Goal: Task Accomplishment & Management: Use online tool/utility

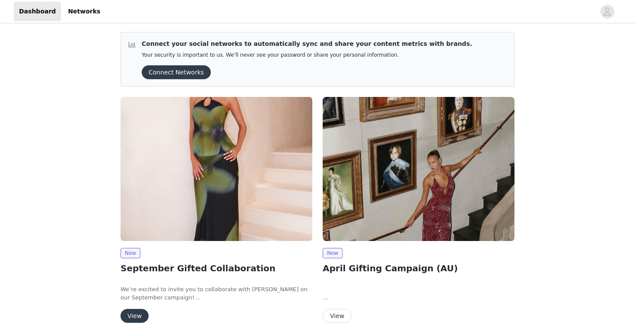
scroll to position [35, 0]
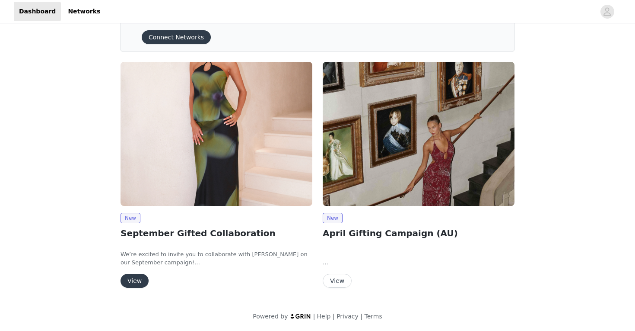
click at [133, 281] on button "View" at bounding box center [135, 281] width 28 height 14
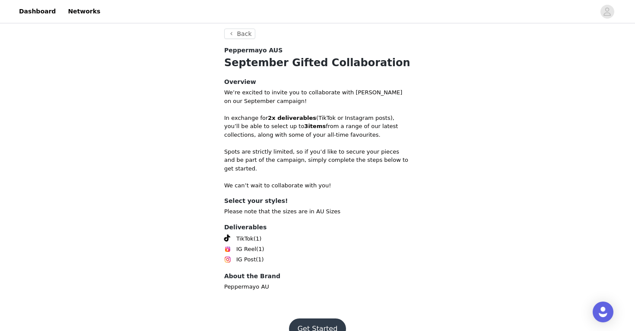
scroll to position [273, 0]
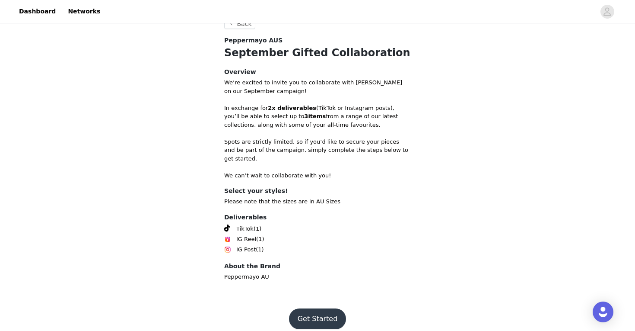
click at [321, 309] on button "Get Started" at bounding box center [317, 318] width 57 height 21
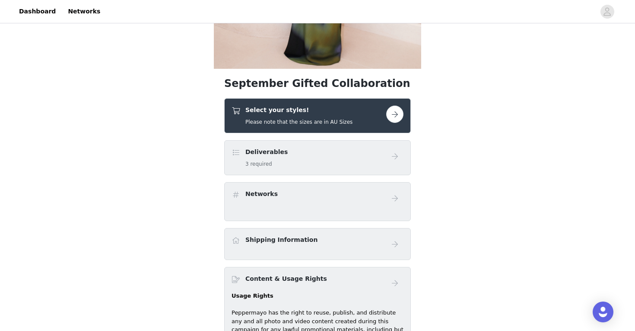
scroll to position [217, 0]
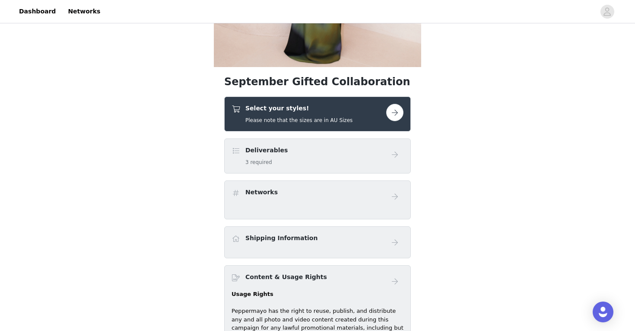
click at [392, 114] on button "button" at bounding box center [394, 112] width 17 height 17
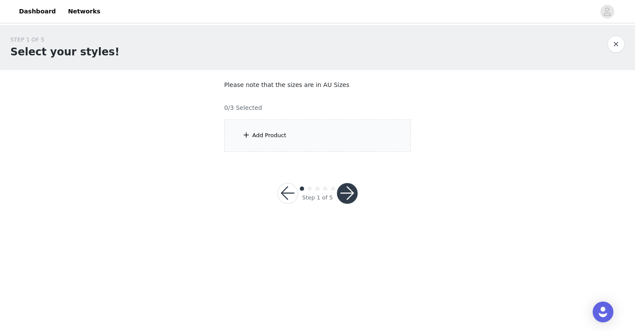
click at [359, 138] on div "Add Product" at bounding box center [317, 135] width 187 height 32
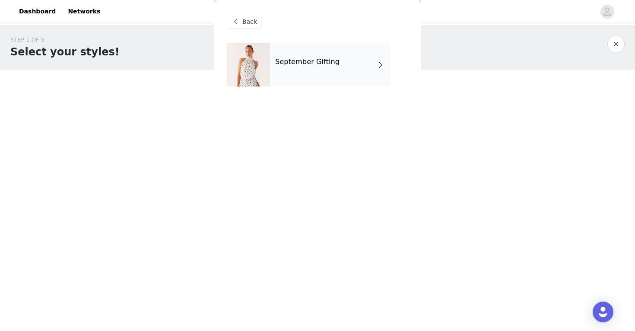
click at [369, 76] on div "September Gifting" at bounding box center [330, 64] width 120 height 43
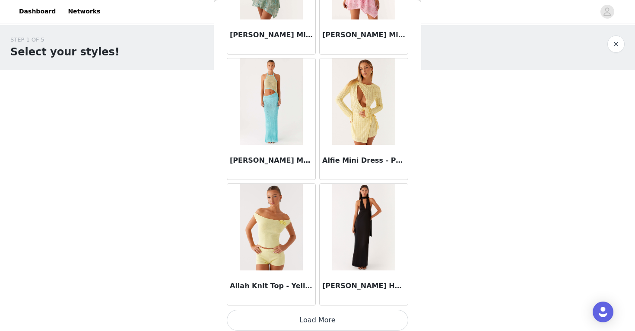
scroll to position [992, 0]
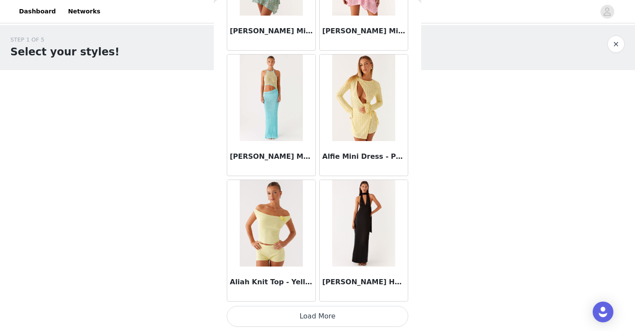
click at [329, 319] on button "Load More" at bounding box center [318, 316] width 182 height 21
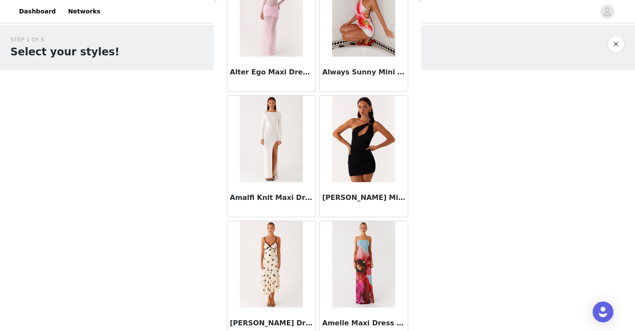
scroll to position [2245, 0]
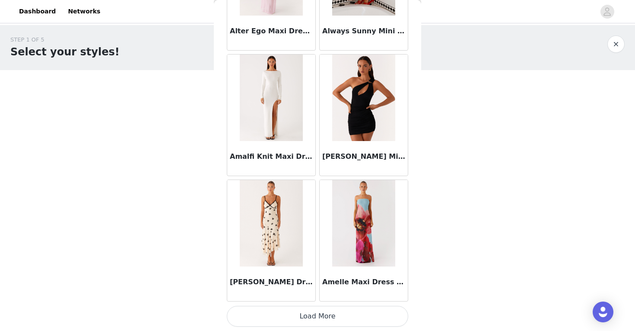
click at [321, 311] on button "Load More" at bounding box center [318, 316] width 182 height 21
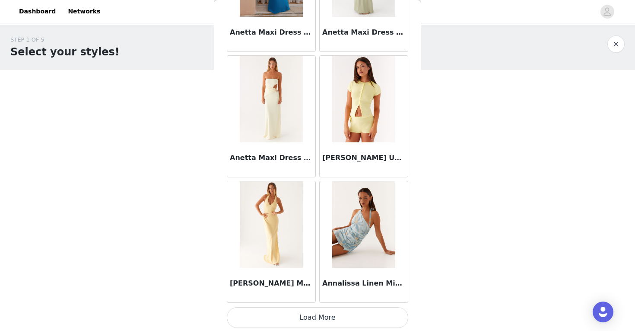
scroll to position [3499, 0]
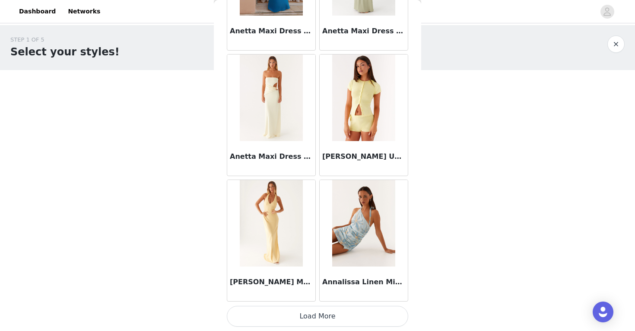
click at [337, 316] on button "Load More" at bounding box center [318, 316] width 182 height 21
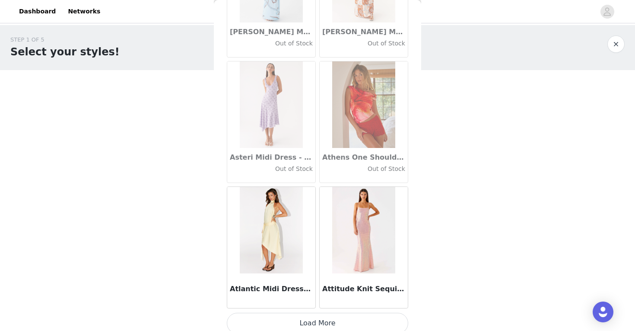
scroll to position [4752, 0]
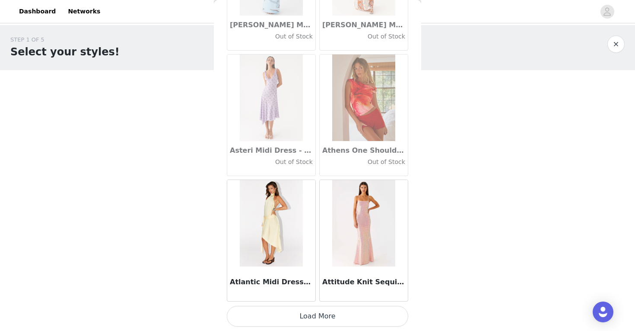
click at [319, 317] on button "Load More" at bounding box center [318, 316] width 182 height 21
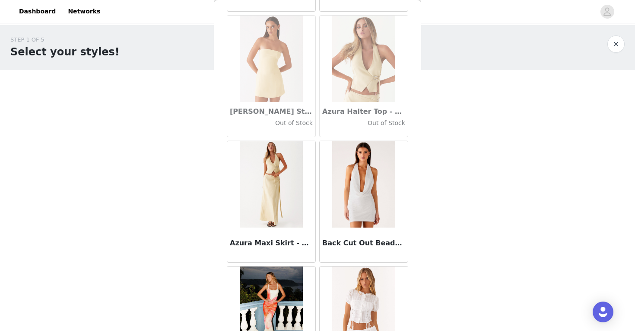
scroll to position [6005, 0]
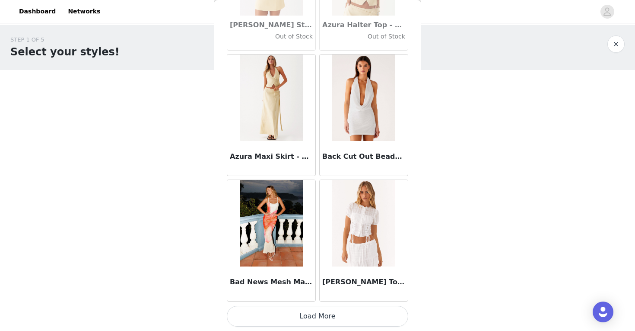
click at [315, 316] on button "Load More" at bounding box center [318, 316] width 182 height 21
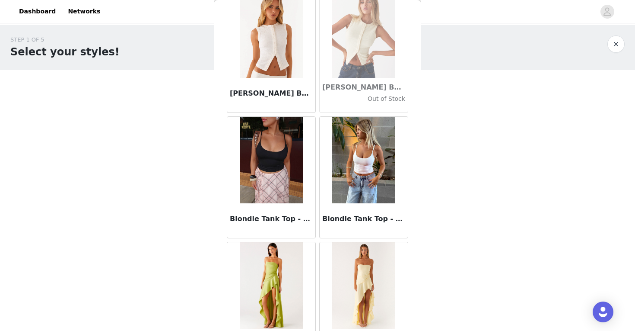
scroll to position [7259, 0]
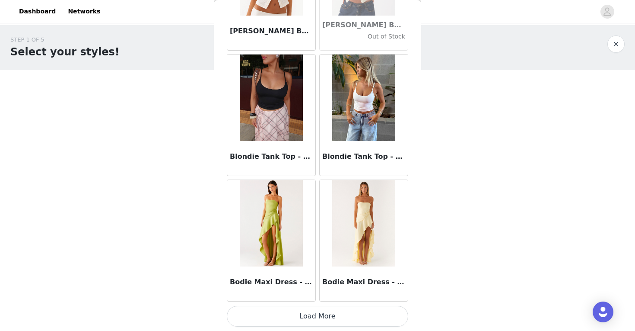
click at [318, 311] on button "Load More" at bounding box center [318, 316] width 182 height 21
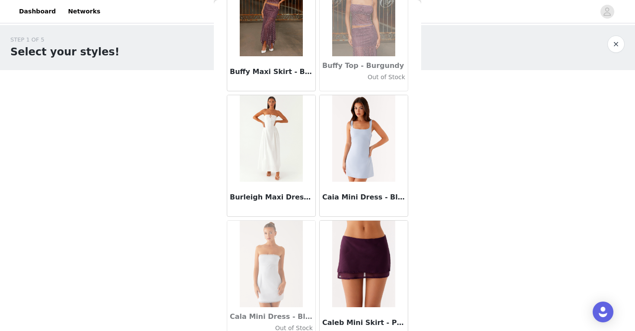
scroll to position [8512, 0]
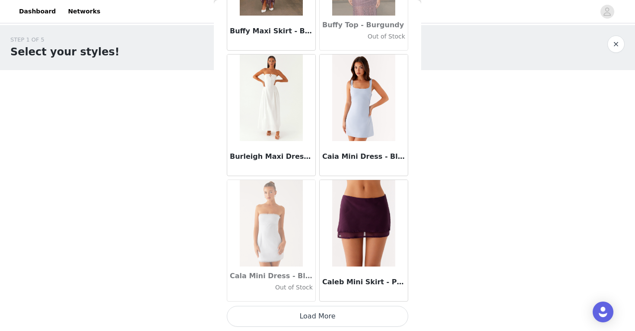
click at [334, 311] on button "Load More" at bounding box center [318, 316] width 182 height 21
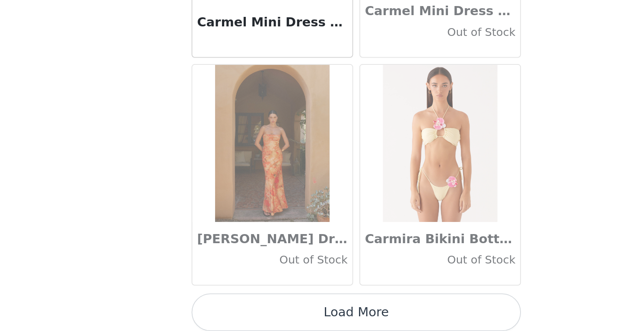
scroll to position [9765, 0]
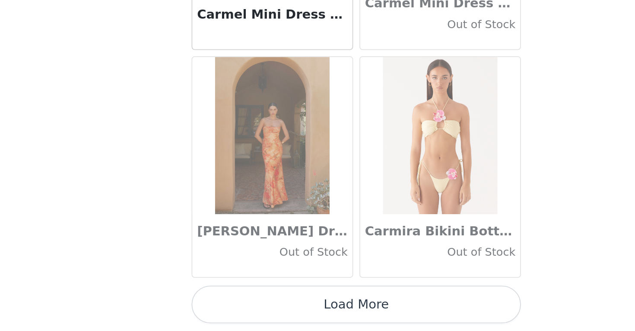
click at [315, 315] on button "Load More" at bounding box center [318, 316] width 182 height 21
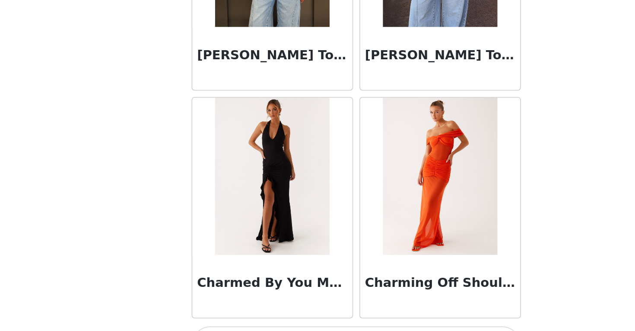
scroll to position [11000, 0]
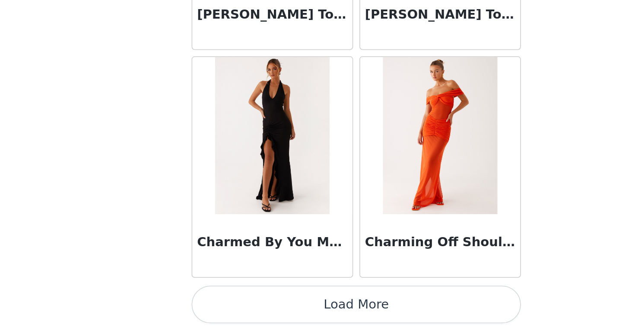
click at [330, 315] on button "Load More" at bounding box center [318, 316] width 182 height 21
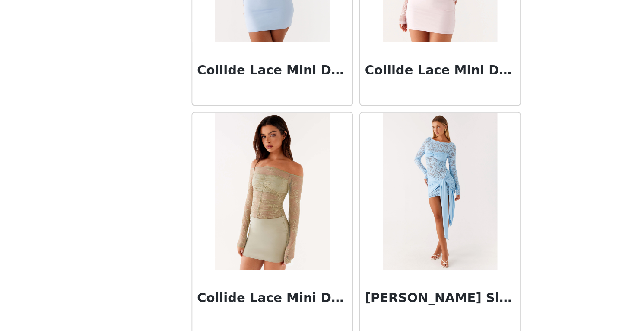
scroll to position [12272, 0]
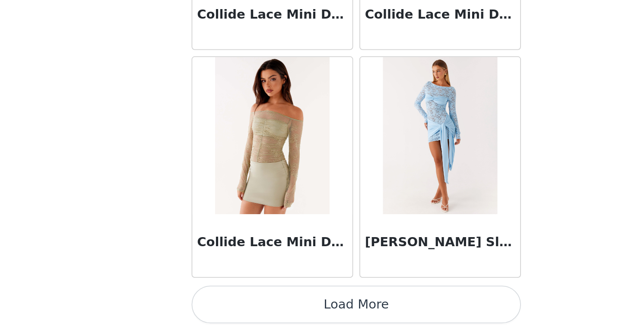
click at [328, 315] on button "Load More" at bounding box center [318, 316] width 182 height 21
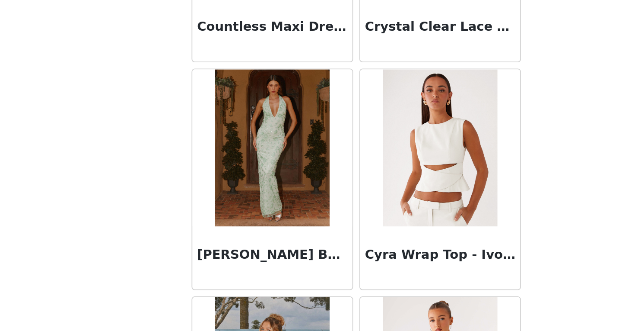
scroll to position [12899, 0]
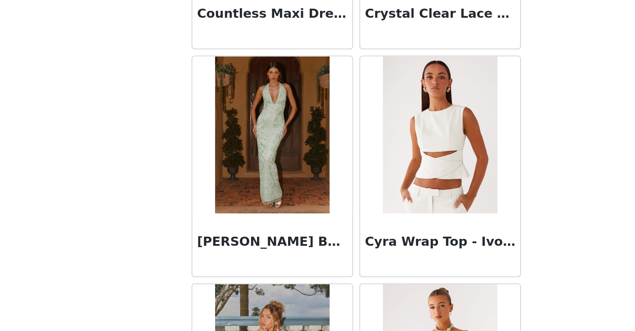
click at [364, 239] on img at bounding box center [363, 222] width 63 height 86
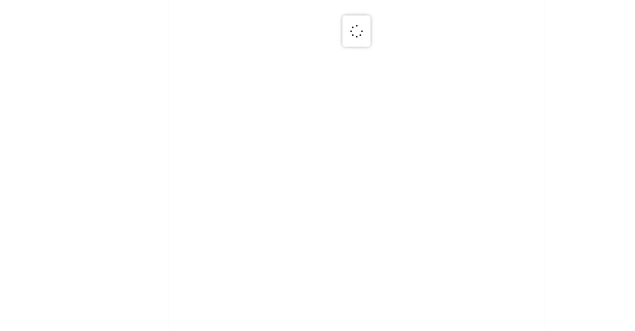
scroll to position [0, 0]
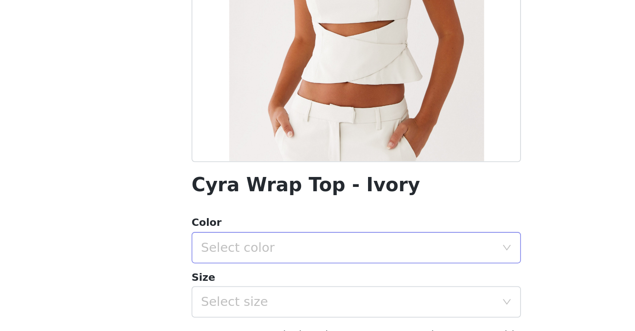
click at [326, 280] on div "Select color" at bounding box center [313, 284] width 162 height 9
click at [297, 302] on li "Ivory" at bounding box center [318, 304] width 182 height 14
click at [295, 315] on div "Select size" at bounding box center [313, 314] width 162 height 9
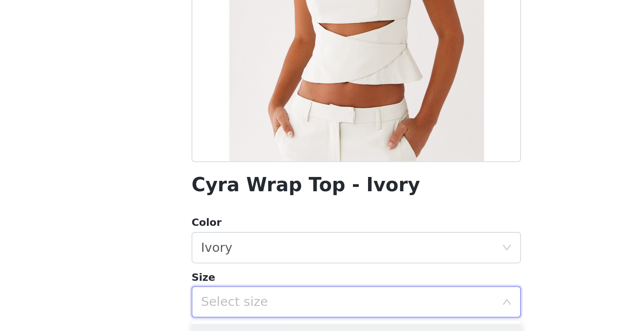
click at [306, 312] on div "Select size" at bounding box center [313, 314] width 162 height 9
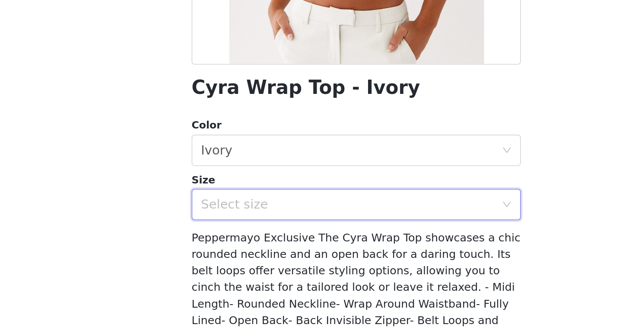
scroll to position [78, 0]
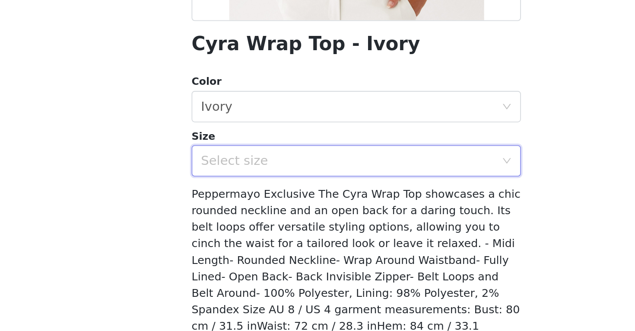
click at [395, 238] on div "Select size" at bounding box center [315, 237] width 166 height 16
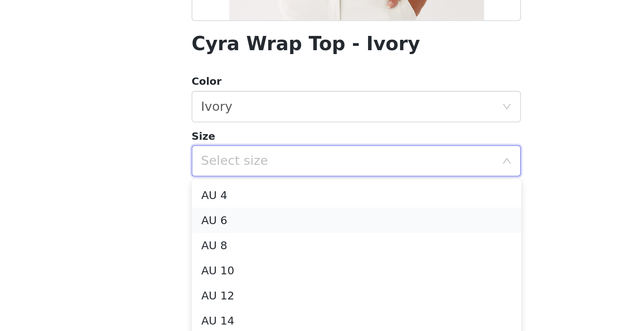
click at [350, 271] on li "AU 6" at bounding box center [318, 270] width 182 height 14
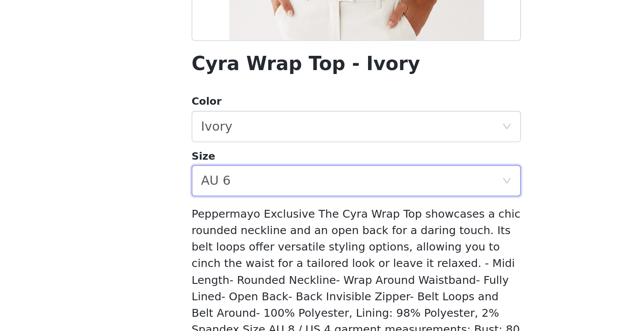
scroll to position [72, 0]
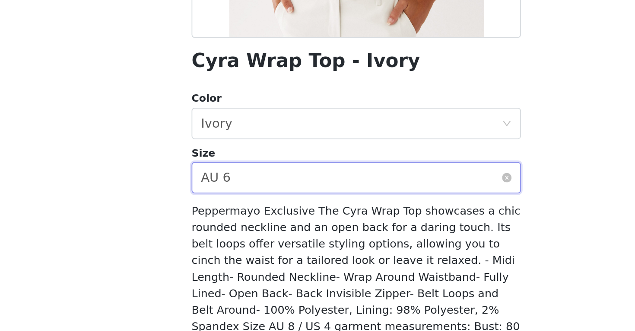
click at [350, 241] on div "Select size AU 6" at bounding box center [315, 242] width 166 height 16
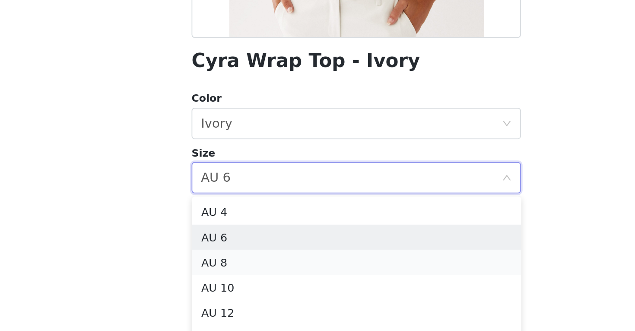
click at [315, 288] on li "AU 8" at bounding box center [318, 289] width 182 height 14
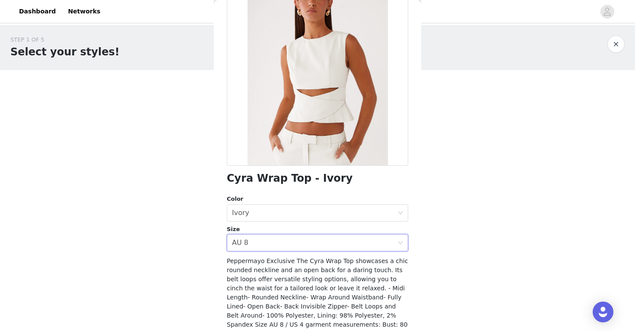
scroll to position [125, 0]
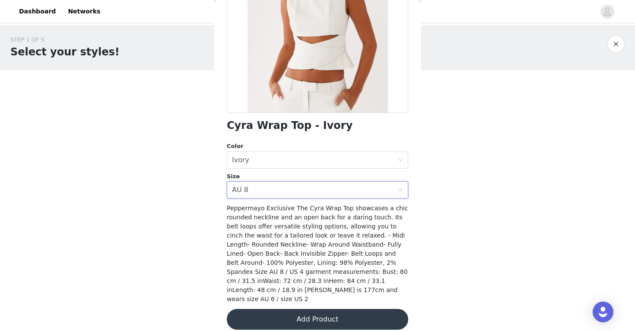
click at [348, 311] on button "Add Product" at bounding box center [318, 319] width 182 height 21
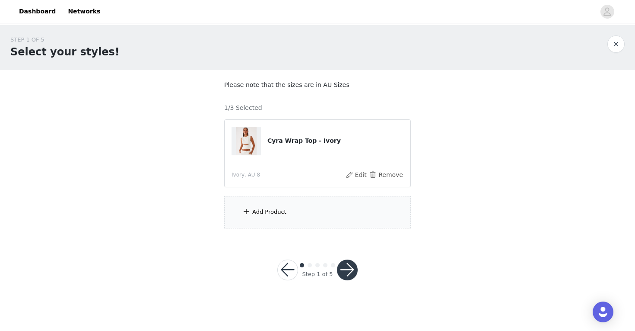
click at [331, 210] on div "Add Product" at bounding box center [317, 212] width 187 height 32
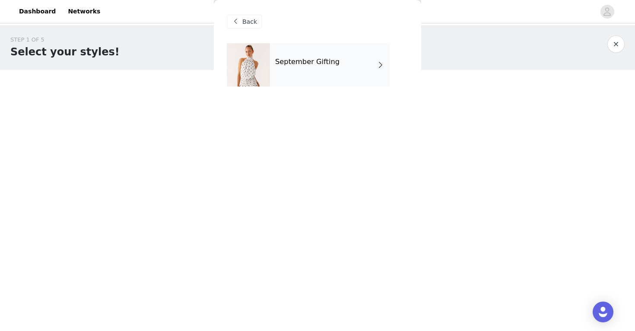
click at [361, 67] on div "September Gifting" at bounding box center [330, 64] width 120 height 43
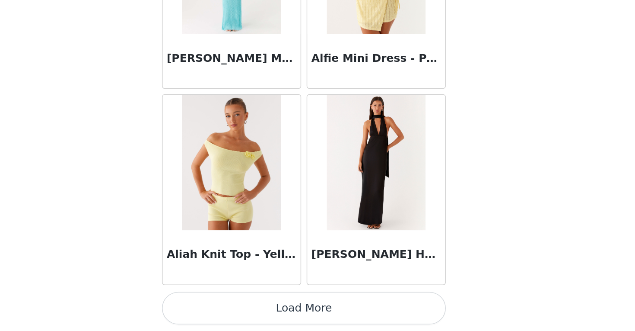
scroll to position [0, 0]
click at [319, 315] on button "Load More" at bounding box center [318, 316] width 182 height 21
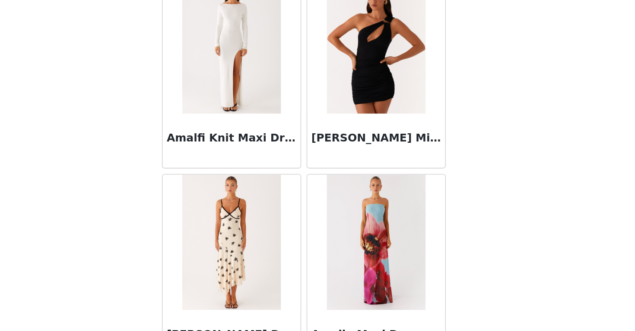
scroll to position [2245, 0]
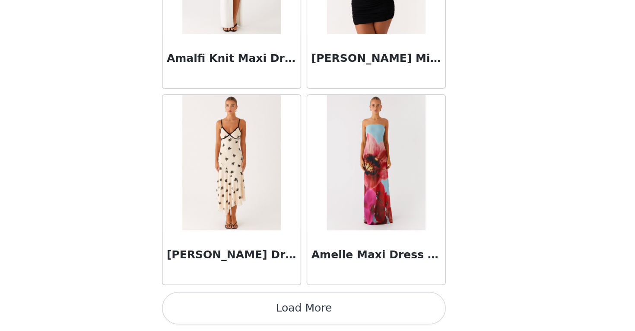
click at [317, 313] on button "Load More" at bounding box center [318, 316] width 182 height 21
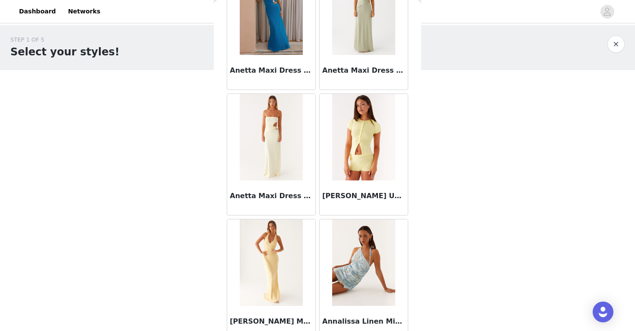
scroll to position [3499, 0]
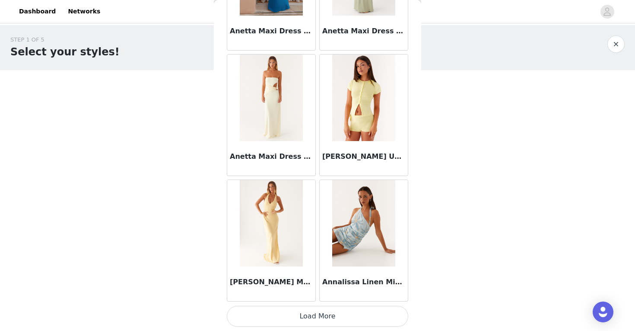
click at [313, 315] on button "Load More" at bounding box center [318, 316] width 182 height 21
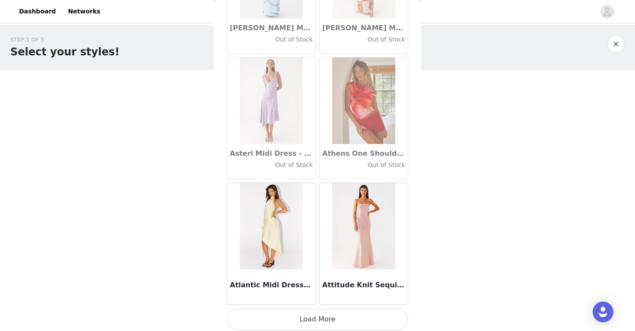
scroll to position [4752, 0]
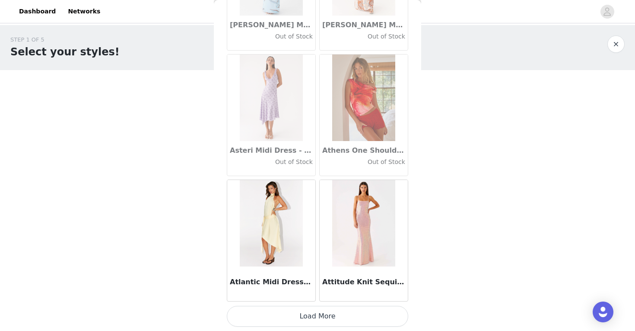
click at [322, 314] on button "Load More" at bounding box center [318, 316] width 182 height 21
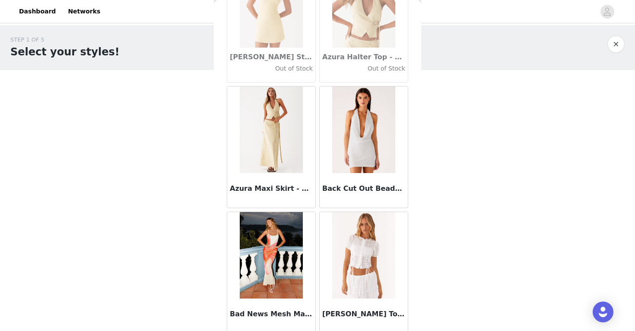
scroll to position [6005, 0]
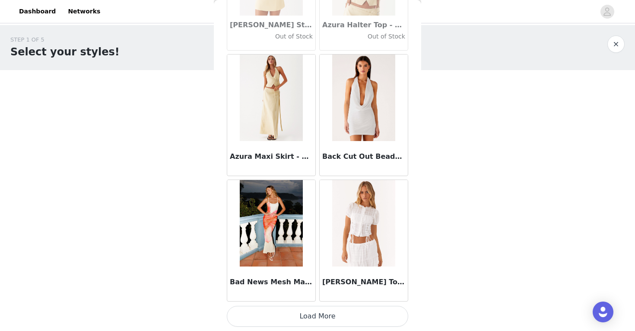
click at [319, 314] on button "Load More" at bounding box center [318, 316] width 182 height 21
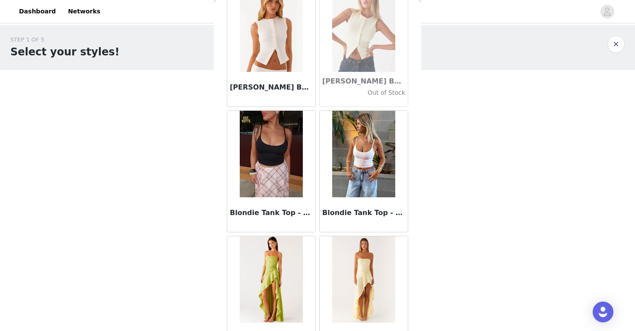
scroll to position [7259, 0]
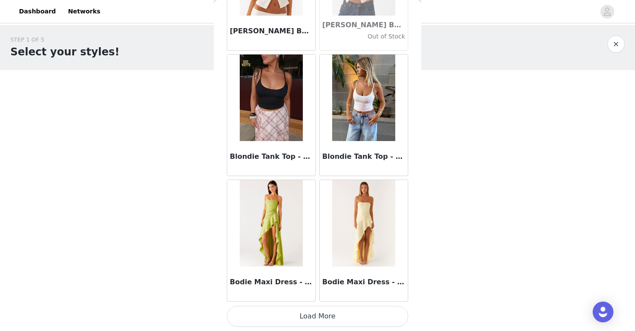
click at [323, 317] on button "Load More" at bounding box center [318, 316] width 182 height 21
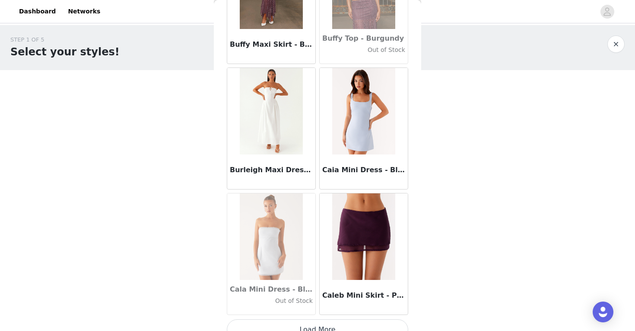
scroll to position [8512, 0]
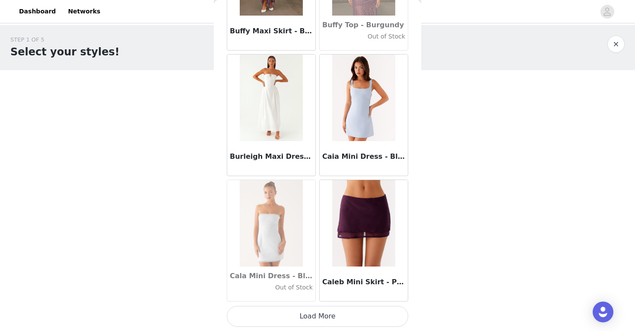
click at [326, 314] on button "Load More" at bounding box center [318, 316] width 182 height 21
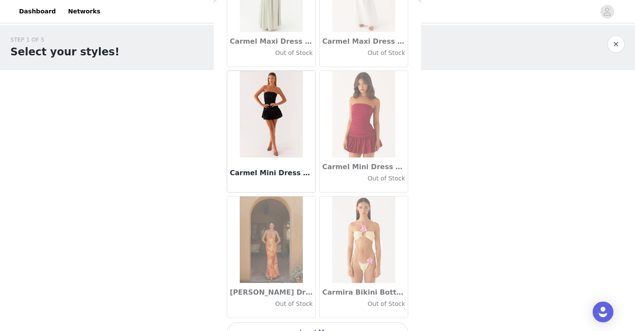
scroll to position [9765, 0]
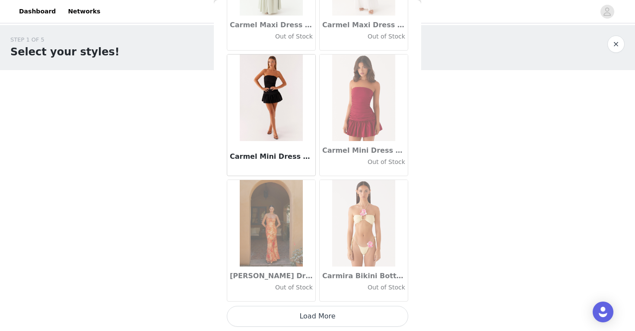
click at [319, 317] on button "Load More" at bounding box center [318, 316] width 182 height 21
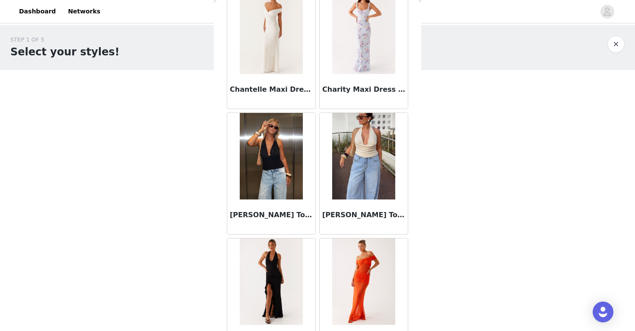
scroll to position [11019, 0]
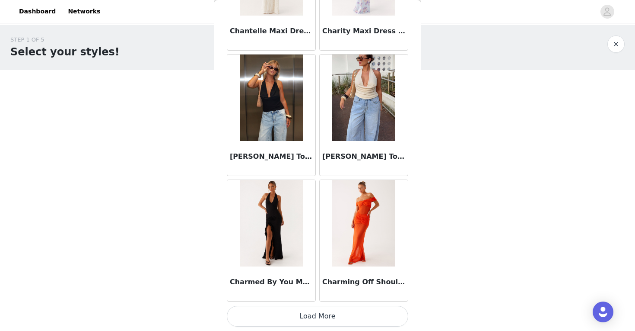
click at [329, 313] on button "Load More" at bounding box center [318, 316] width 182 height 21
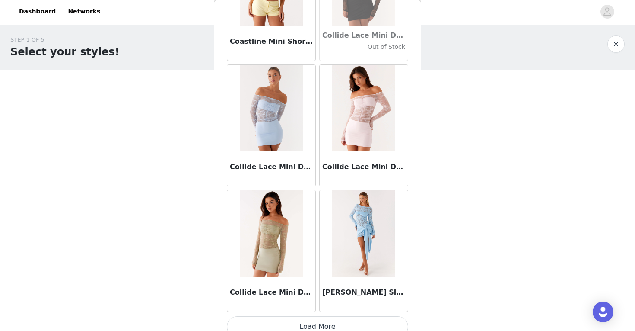
scroll to position [12272, 0]
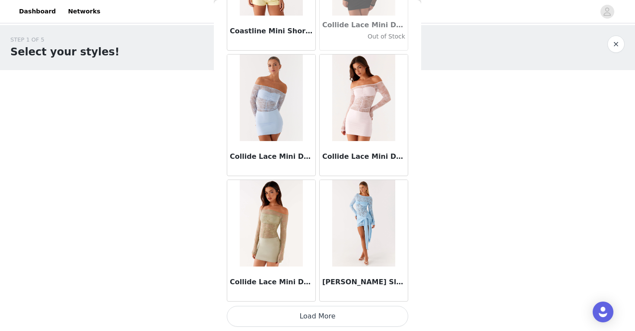
click at [321, 312] on button "Load More" at bounding box center [318, 316] width 182 height 21
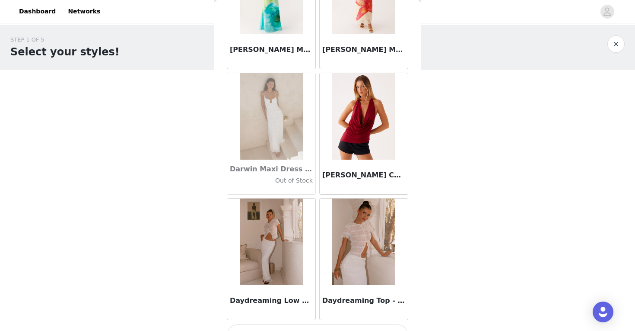
scroll to position [13525, 0]
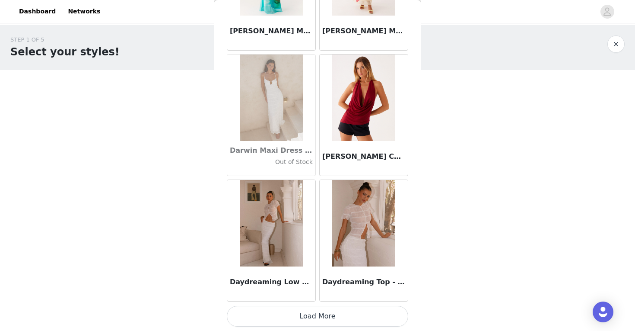
click at [312, 312] on button "Load More" at bounding box center [318, 316] width 182 height 21
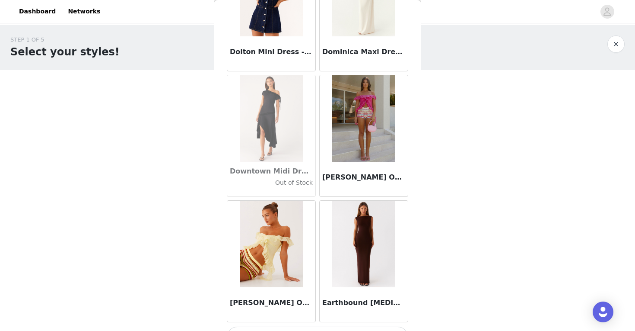
scroll to position [14779, 0]
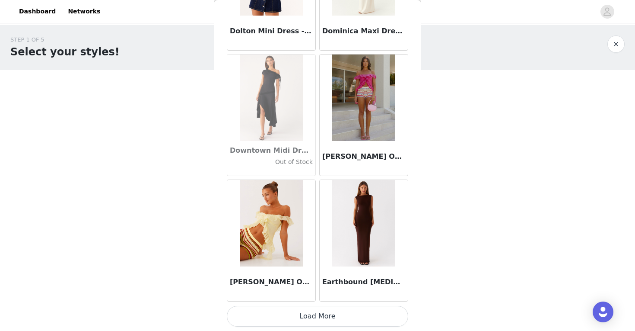
click at [319, 315] on button "Load More" at bounding box center [318, 316] width 182 height 21
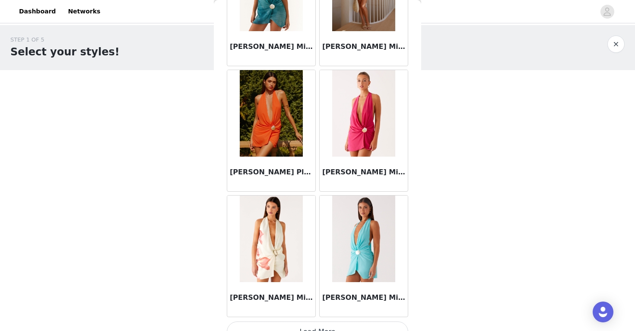
scroll to position [16032, 0]
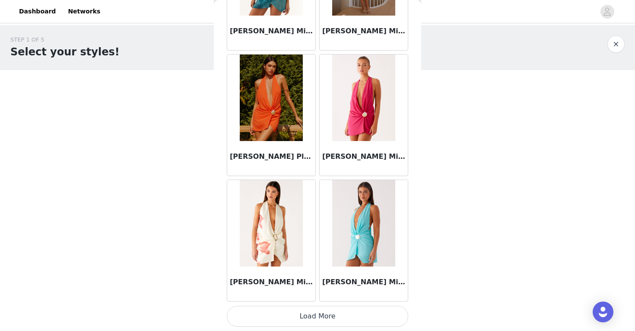
click at [329, 310] on button "Load More" at bounding box center [318, 316] width 182 height 21
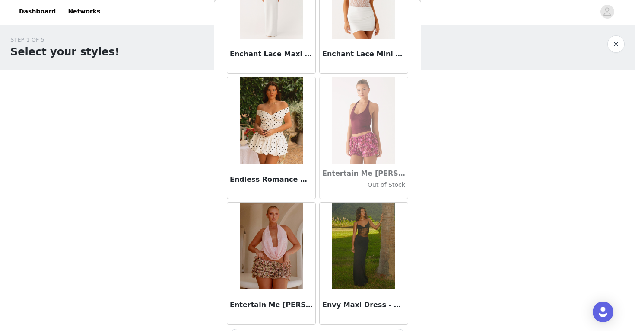
scroll to position [17285, 0]
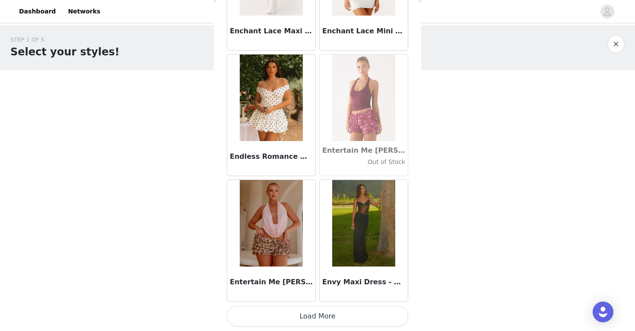
click at [321, 310] on button "Load More" at bounding box center [318, 316] width 182 height 21
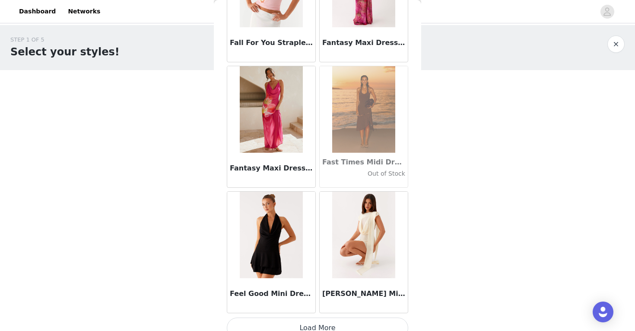
scroll to position [18539, 0]
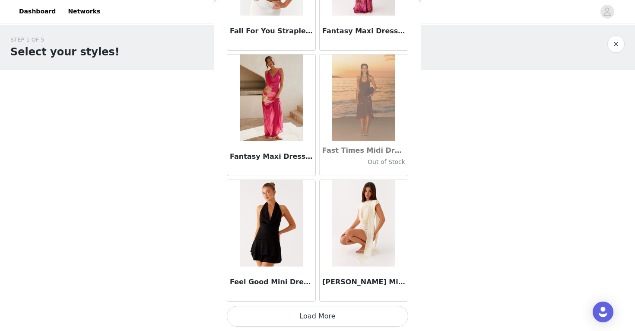
click at [319, 319] on button "Load More" at bounding box center [318, 316] width 182 height 21
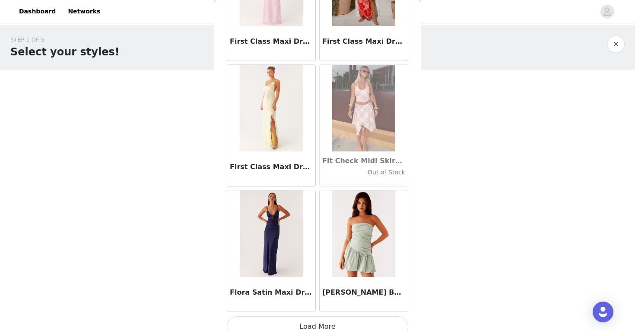
scroll to position [19792, 0]
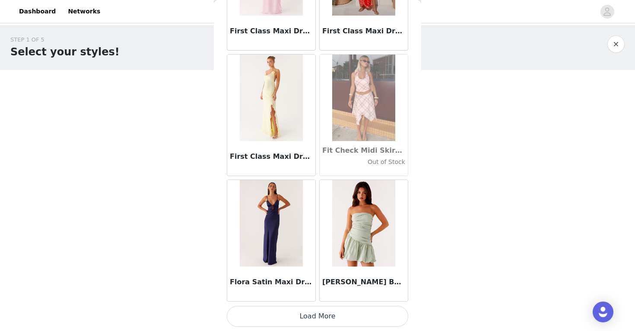
click at [320, 318] on button "Load More" at bounding box center [318, 316] width 182 height 21
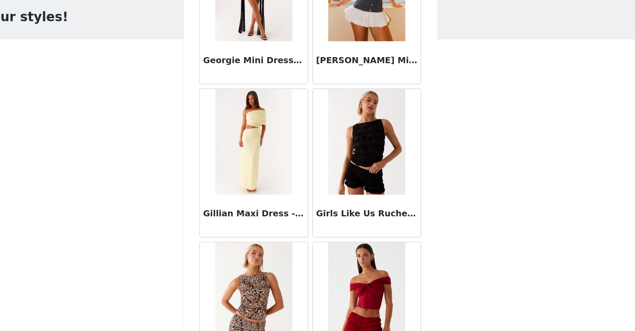
scroll to position [21045, 0]
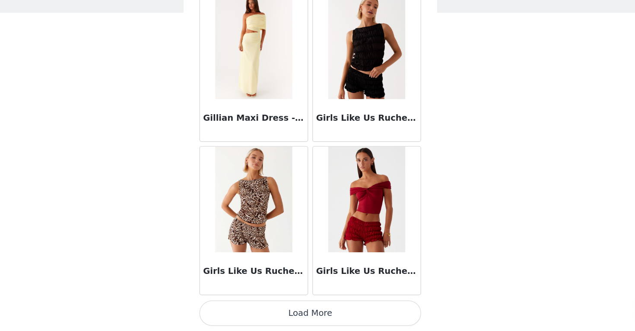
click at [328, 313] on button "Load More" at bounding box center [318, 316] width 182 height 21
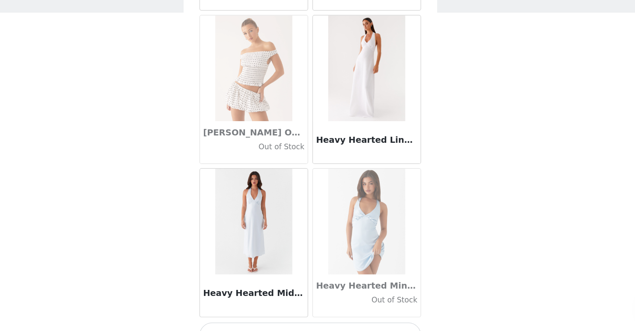
scroll to position [22299, 0]
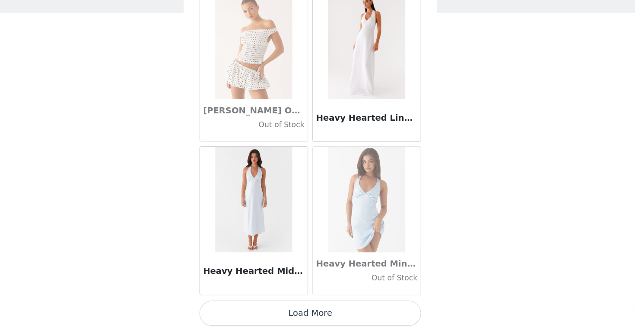
click at [323, 315] on button "Load More" at bounding box center [318, 316] width 182 height 21
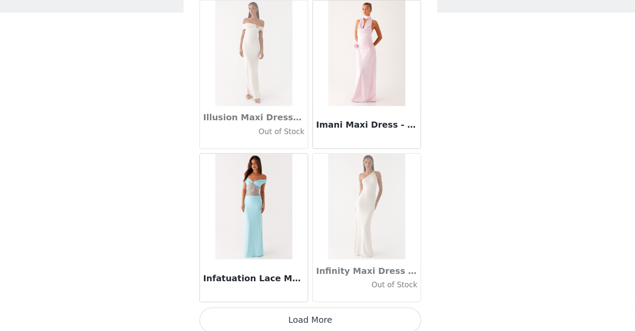
scroll to position [23552, 0]
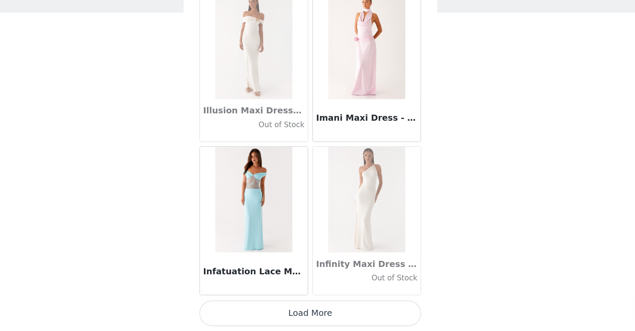
click at [320, 310] on button "Load More" at bounding box center [318, 316] width 182 height 21
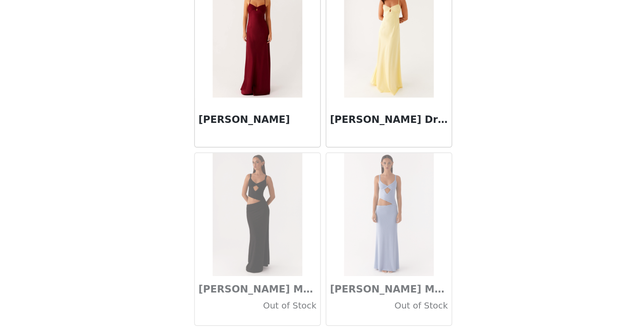
scroll to position [0, 0]
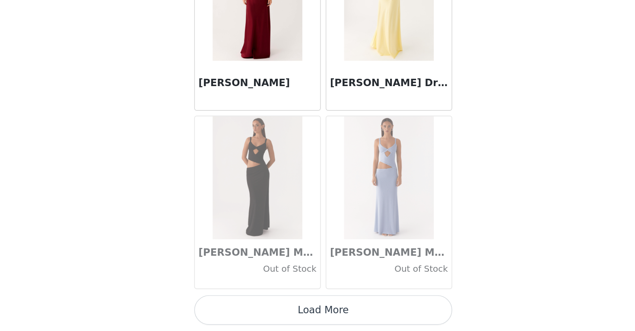
click at [323, 316] on button "Load More" at bounding box center [318, 316] width 182 height 21
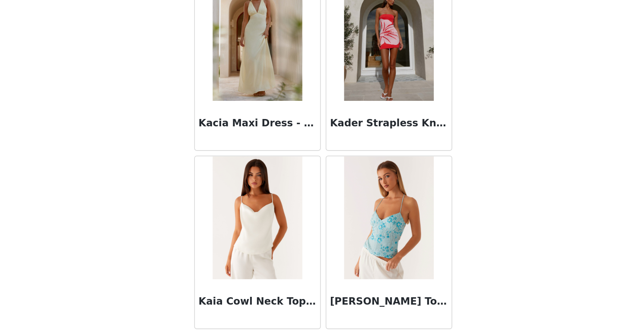
scroll to position [26059, 0]
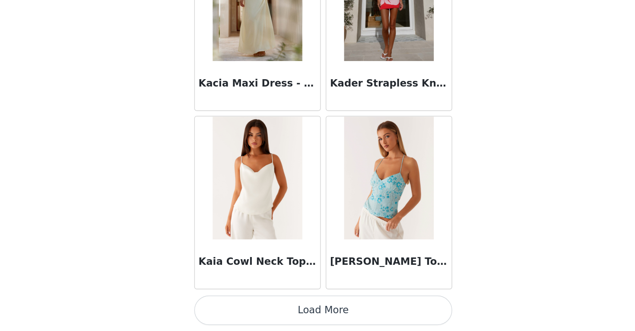
click at [320, 312] on button "Load More" at bounding box center [318, 316] width 182 height 21
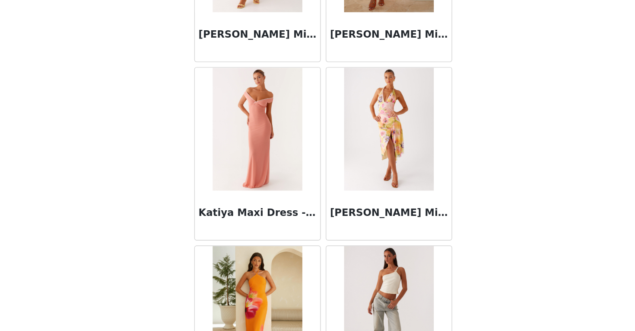
scroll to position [27312, 0]
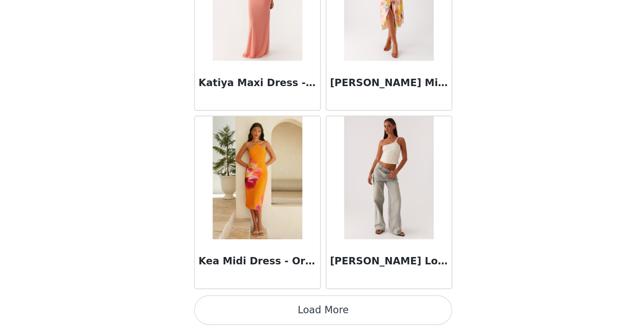
click at [313, 313] on button "Load More" at bounding box center [318, 316] width 182 height 21
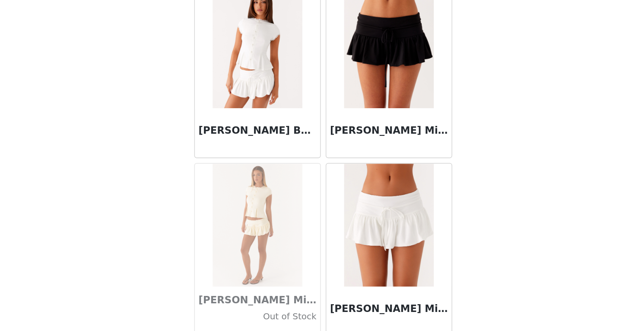
scroll to position [28565, 0]
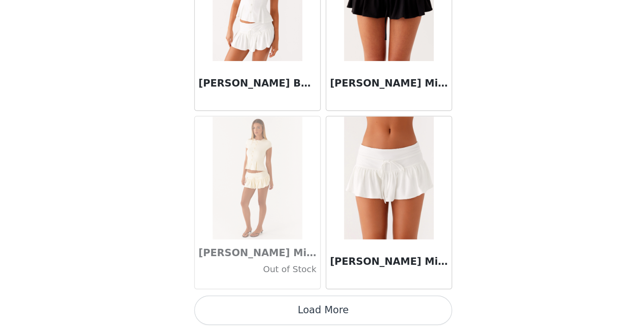
click at [313, 319] on button "Load More" at bounding box center [318, 316] width 182 height 21
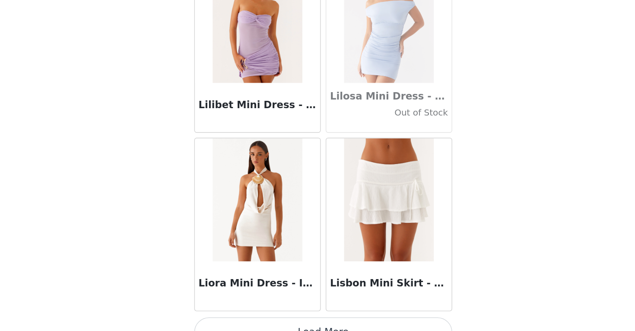
scroll to position [29819, 0]
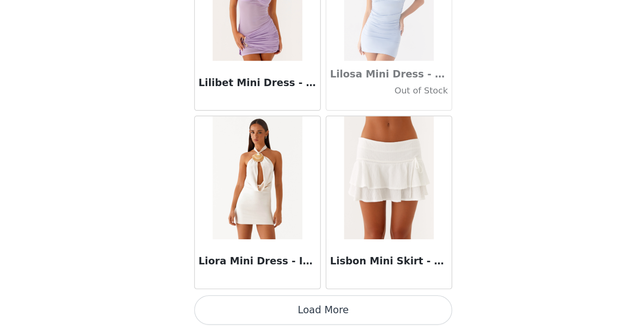
click at [314, 315] on button "Load More" at bounding box center [318, 316] width 182 height 21
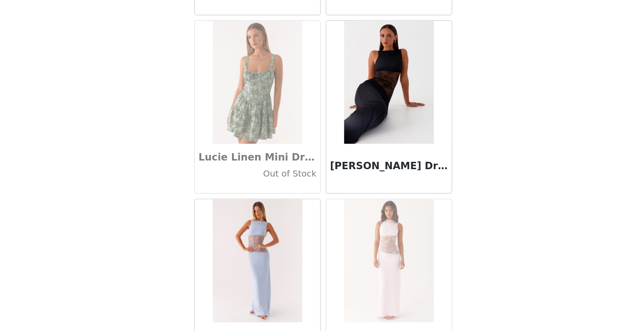
scroll to position [30763, 0]
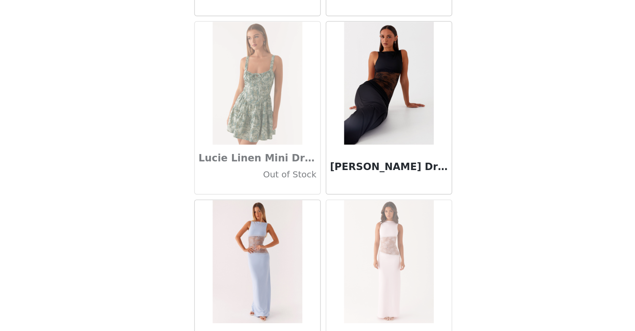
click at [355, 166] on img at bounding box center [363, 156] width 63 height 86
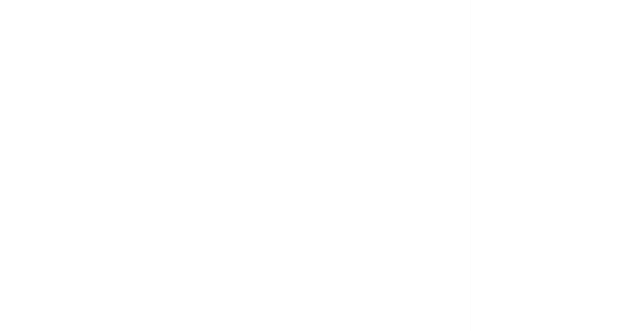
scroll to position [0, 0]
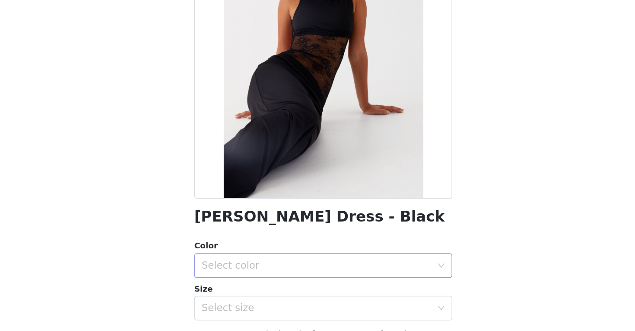
click at [336, 281] on div "Select color" at bounding box center [313, 284] width 162 height 9
click at [319, 298] on li "Black" at bounding box center [318, 304] width 182 height 14
click at [315, 315] on div "Select size" at bounding box center [313, 314] width 162 height 9
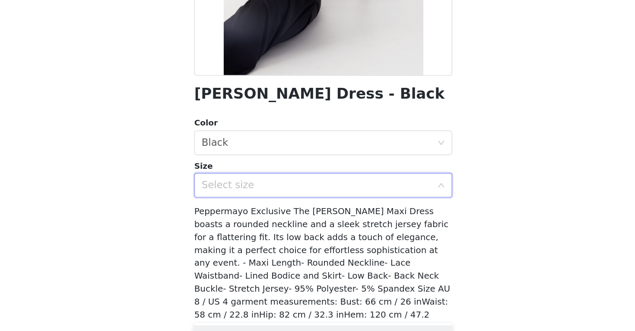
scroll to position [89, 0]
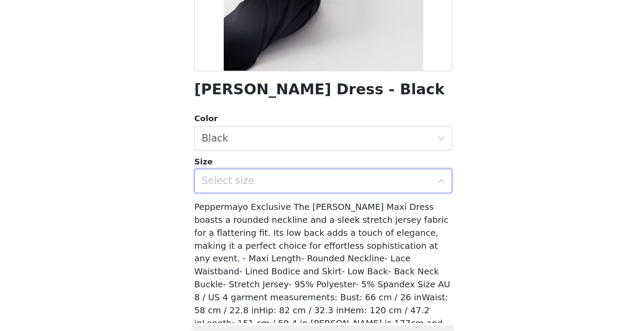
click at [322, 226] on div "Select size" at bounding box center [313, 225] width 162 height 9
click at [377, 225] on div "Select size" at bounding box center [313, 225] width 162 height 9
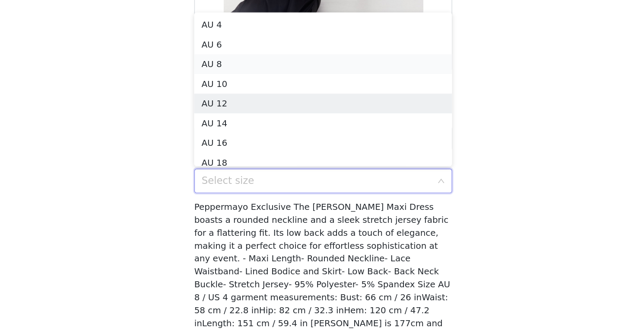
scroll to position [4, 0]
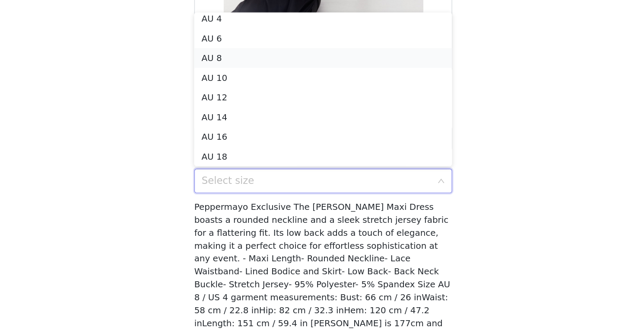
click at [306, 140] on li "AU 8" at bounding box center [318, 139] width 182 height 14
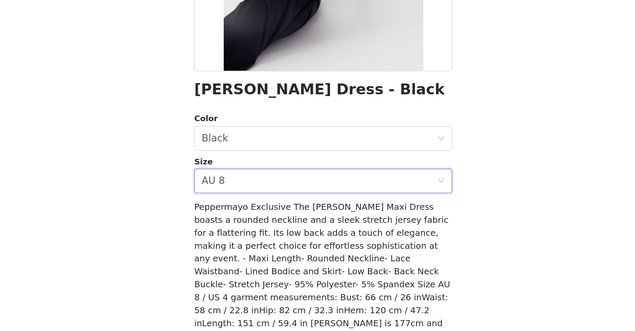
scroll to position [125, 0]
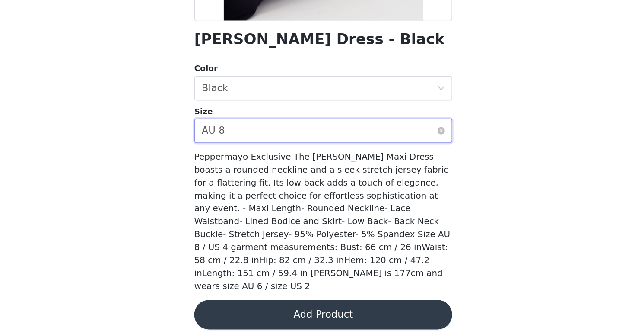
click at [355, 188] on div "Select size AU 8" at bounding box center [315, 190] width 166 height 16
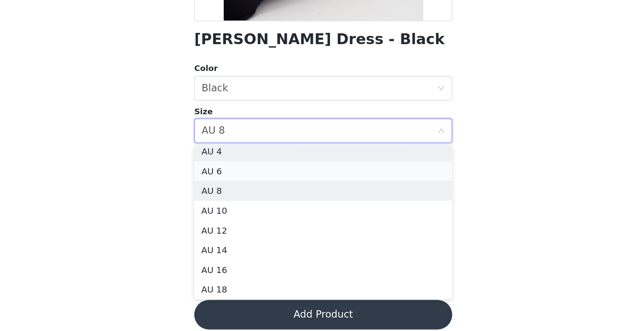
scroll to position [2, 0]
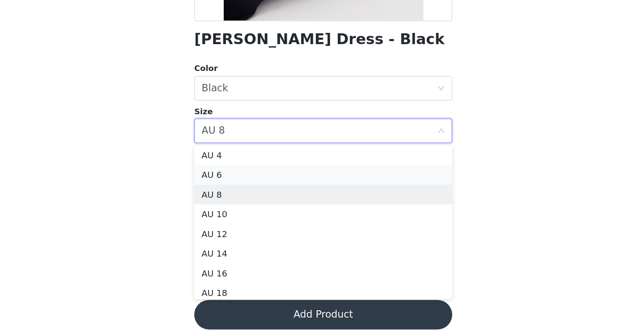
click at [325, 220] on li "AU 6" at bounding box center [318, 221] width 182 height 14
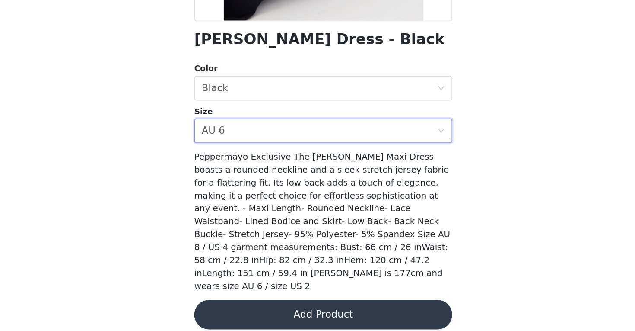
click at [313, 309] on button "Add Product" at bounding box center [318, 319] width 182 height 21
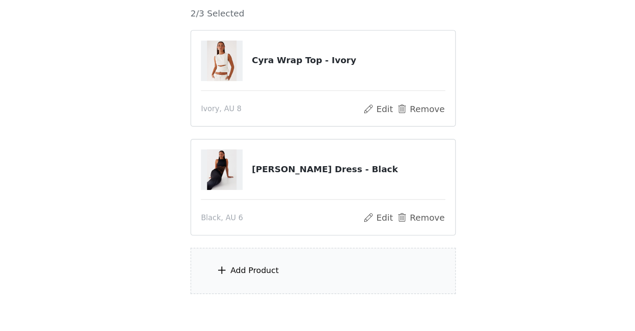
click at [333, 280] on div "Add Product" at bounding box center [317, 288] width 187 height 32
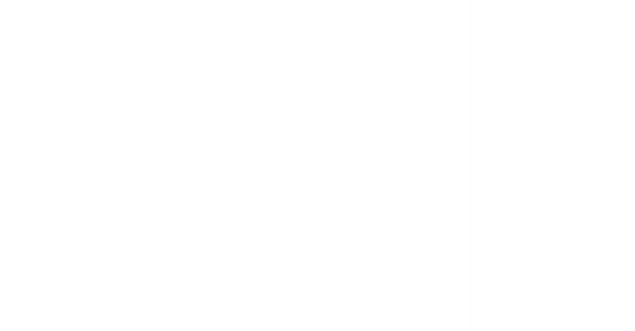
scroll to position [0, 0]
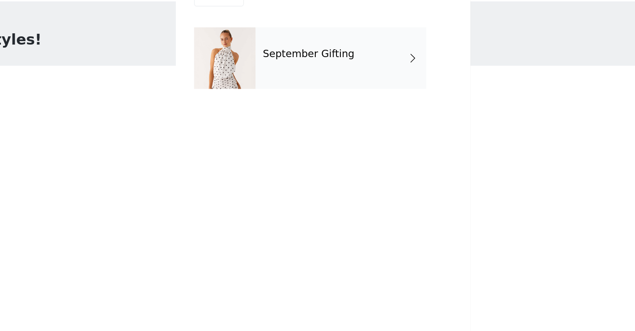
click at [360, 78] on div "September Gifting" at bounding box center [330, 64] width 120 height 43
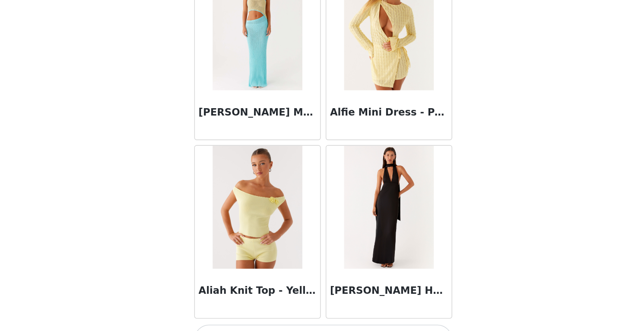
scroll to position [46, 0]
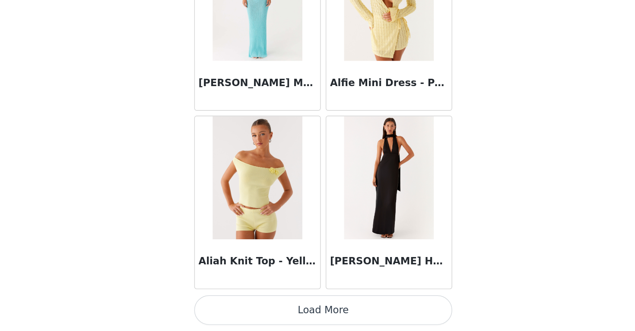
click at [319, 318] on button "Load More" at bounding box center [318, 316] width 182 height 21
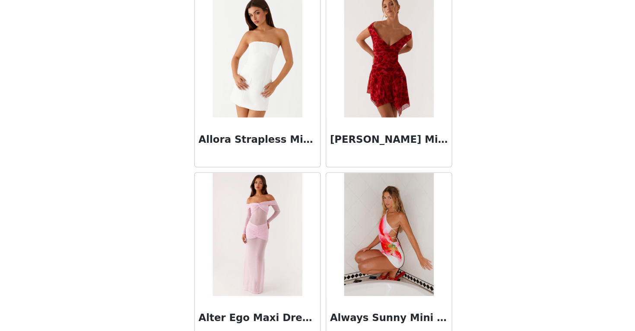
scroll to position [2245, 0]
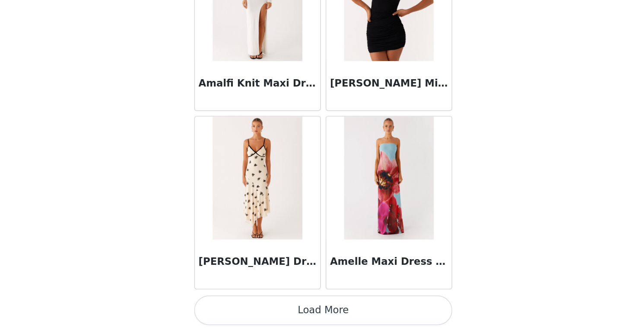
click at [315, 312] on button "Load More" at bounding box center [318, 316] width 182 height 21
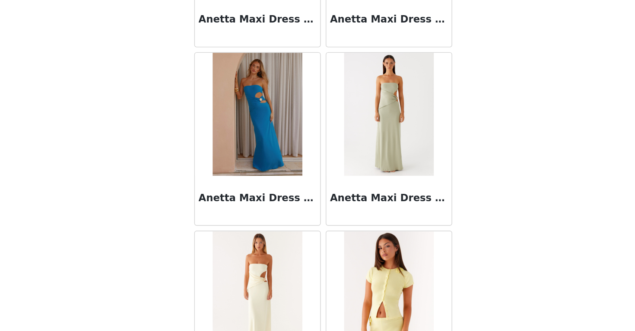
scroll to position [3499, 0]
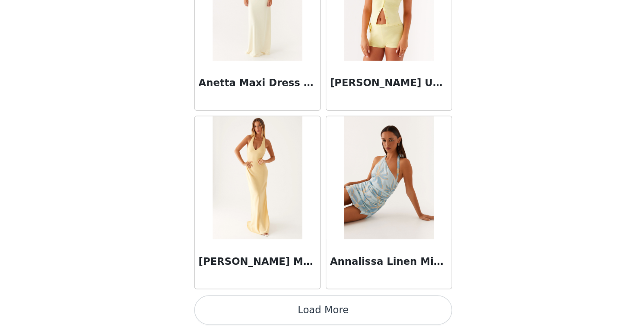
click at [322, 317] on button "Load More" at bounding box center [318, 316] width 182 height 21
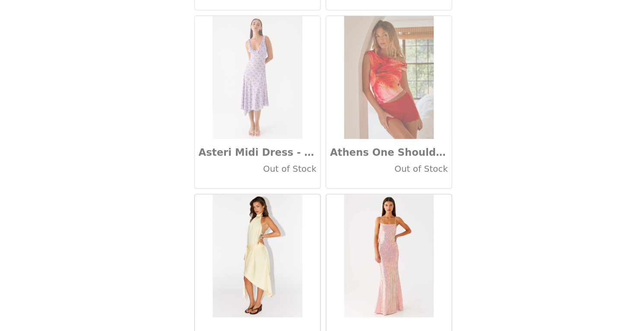
scroll to position [4752, 0]
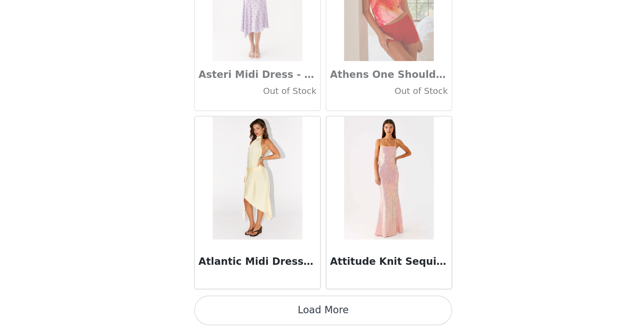
click at [323, 314] on button "Load More" at bounding box center [318, 316] width 182 height 21
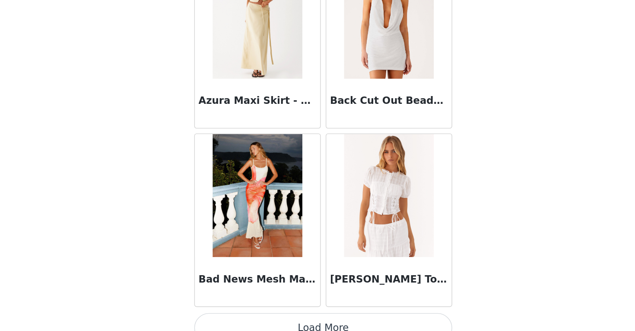
scroll to position [6005, 0]
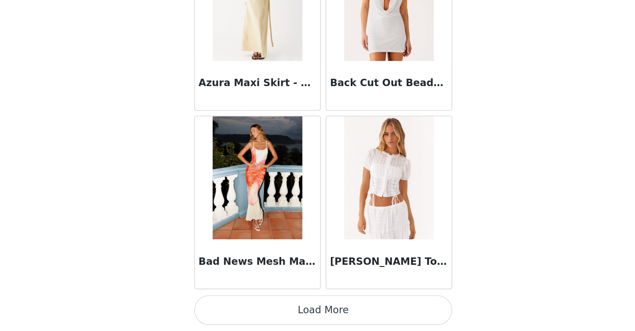
click at [315, 318] on button "Load More" at bounding box center [318, 316] width 182 height 21
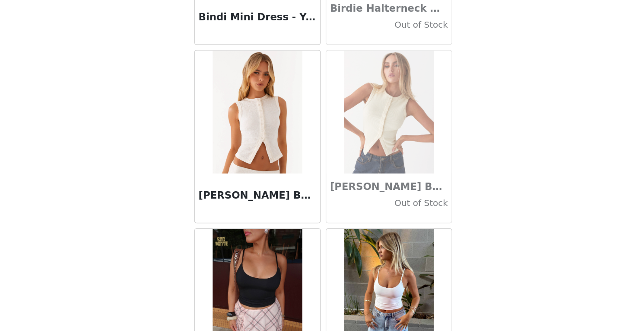
scroll to position [7259, 0]
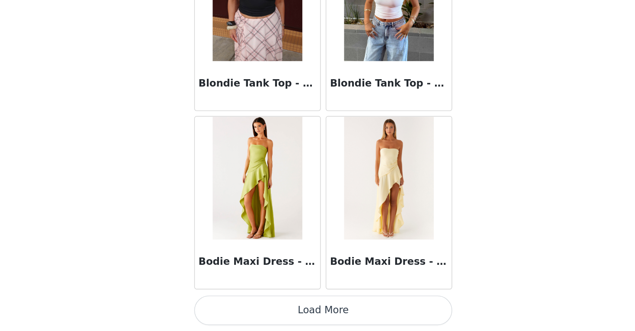
click at [311, 313] on button "Load More" at bounding box center [318, 316] width 182 height 21
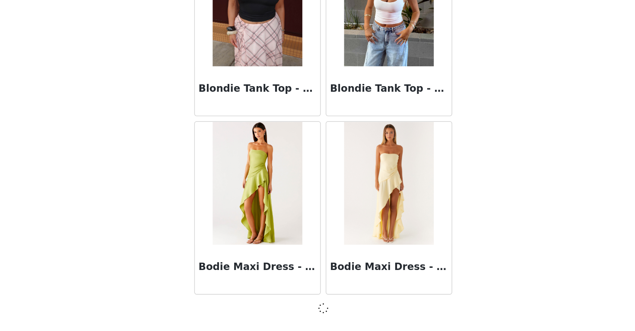
scroll to position [7255, 0]
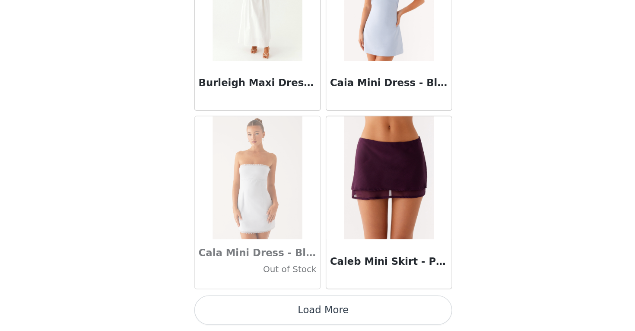
click at [318, 313] on button "Load More" at bounding box center [318, 316] width 182 height 21
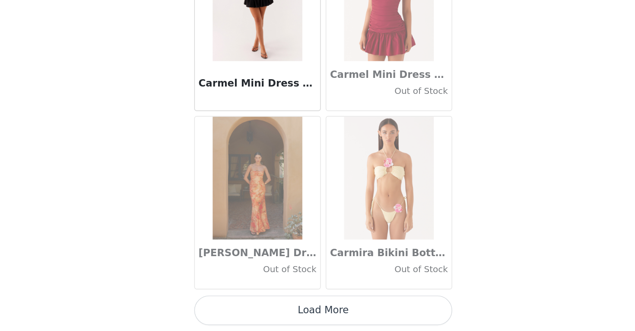
click at [312, 313] on button "Load More" at bounding box center [318, 316] width 182 height 21
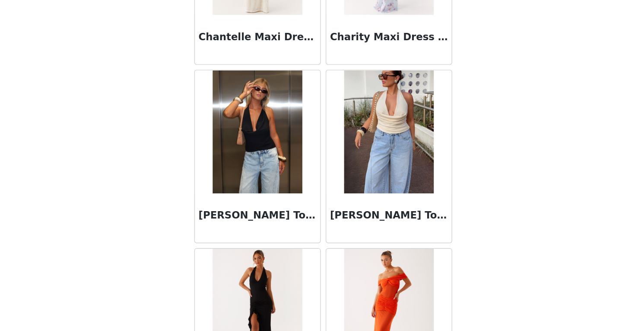
scroll to position [11019, 0]
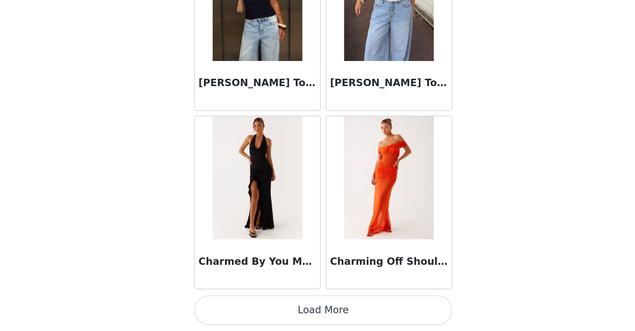
click at [322, 310] on button "Load More" at bounding box center [318, 316] width 182 height 21
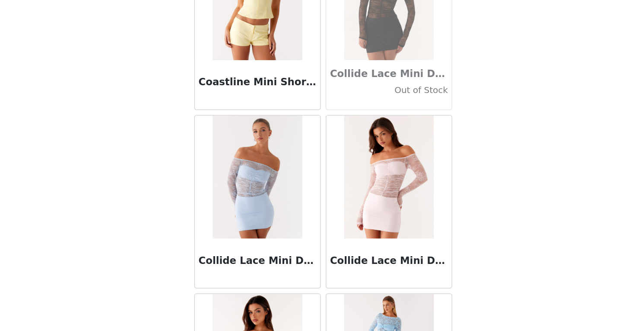
scroll to position [12272, 0]
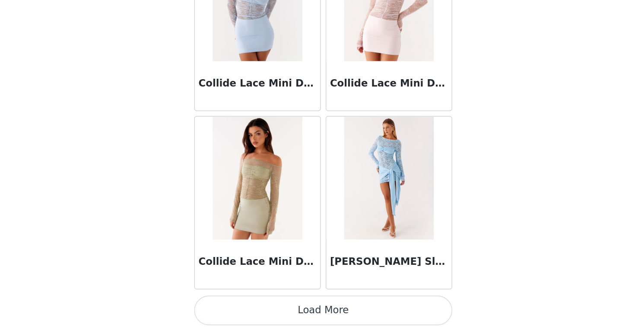
click at [319, 314] on button "Load More" at bounding box center [318, 316] width 182 height 21
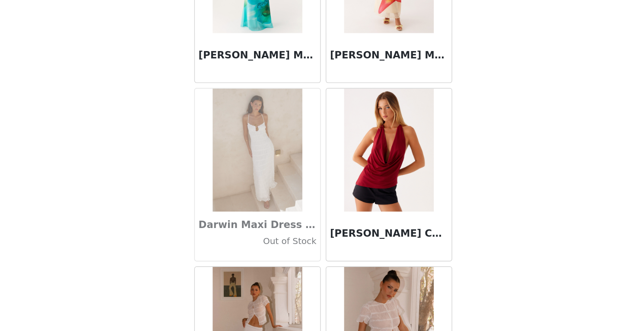
scroll to position [13525, 0]
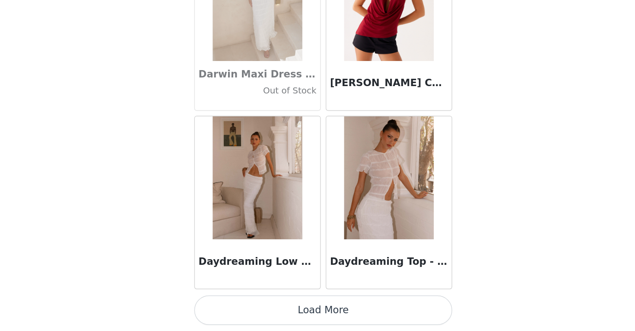
click at [318, 313] on button "Load More" at bounding box center [318, 316] width 182 height 21
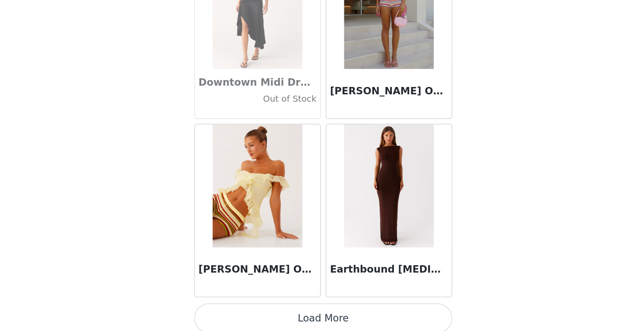
scroll to position [14779, 0]
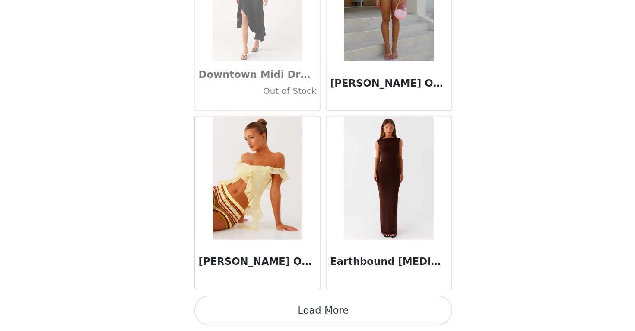
click at [315, 315] on button "Load More" at bounding box center [318, 316] width 182 height 21
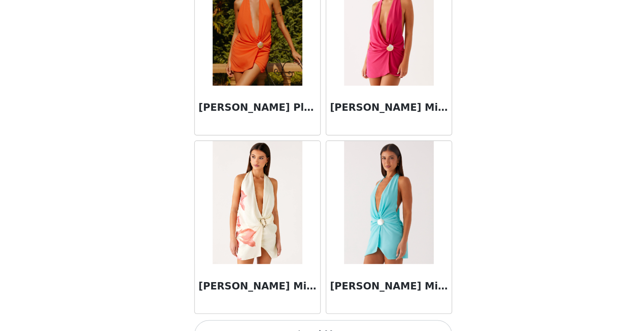
scroll to position [16032, 0]
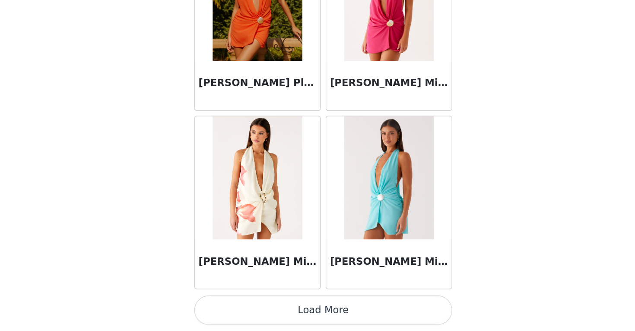
click at [312, 316] on button "Load More" at bounding box center [318, 316] width 182 height 21
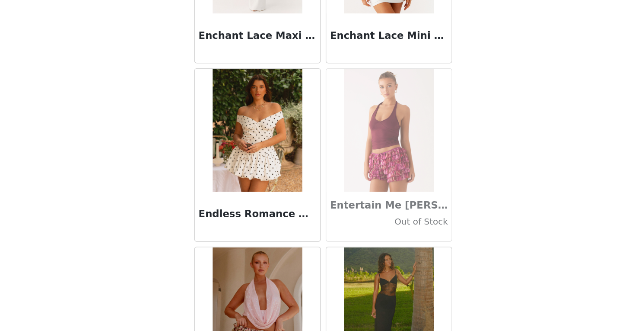
scroll to position [17285, 0]
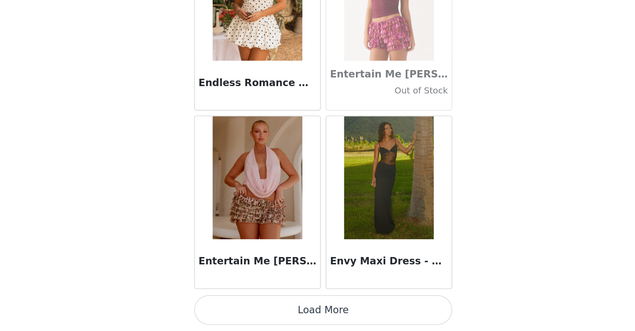
click at [323, 316] on button "Load More" at bounding box center [318, 316] width 182 height 21
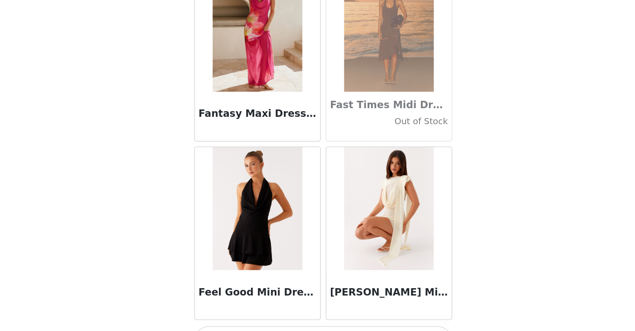
scroll to position [18539, 0]
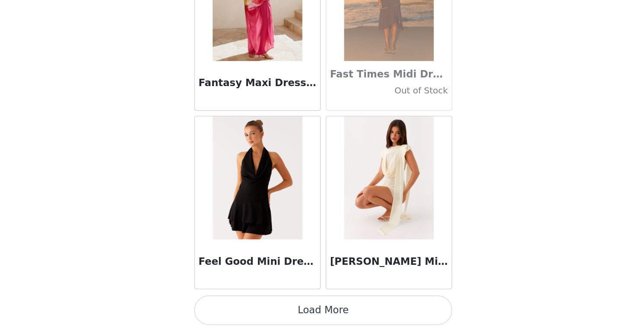
click at [318, 314] on button "Load More" at bounding box center [318, 316] width 182 height 21
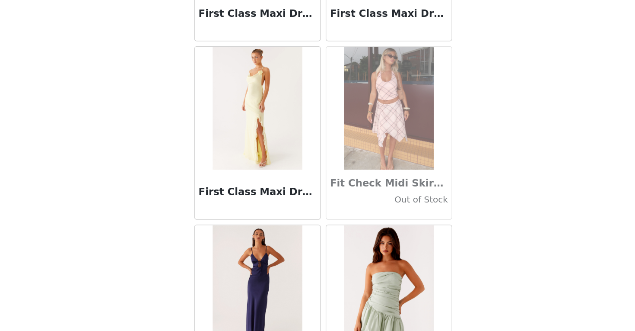
scroll to position [19792, 0]
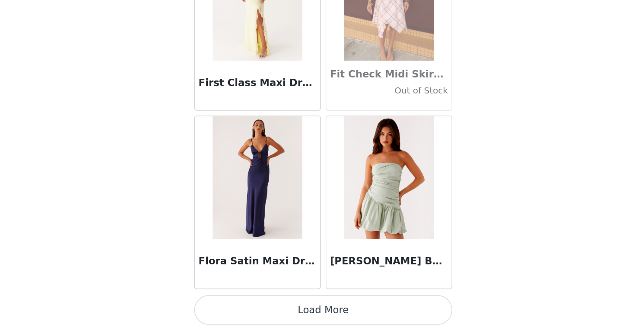
click at [321, 312] on button "Load More" at bounding box center [318, 316] width 182 height 21
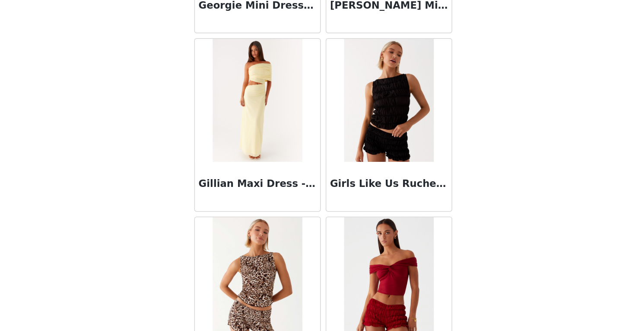
scroll to position [21045, 0]
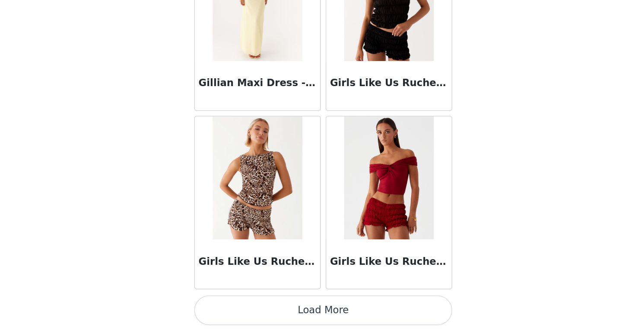
click at [320, 311] on button "Load More" at bounding box center [318, 316] width 182 height 21
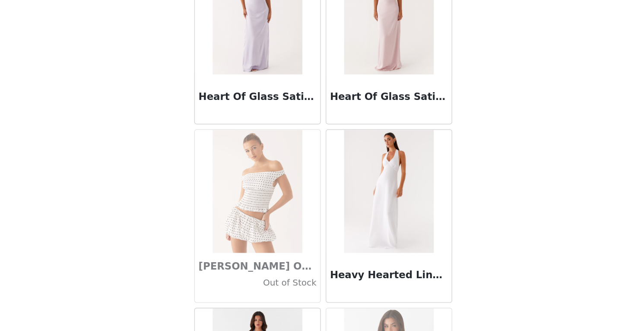
scroll to position [22299, 0]
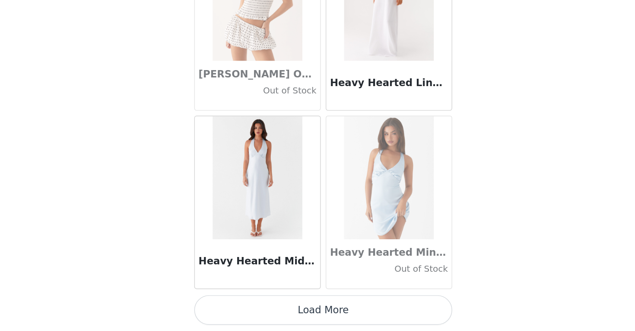
click at [316, 322] on button "Load More" at bounding box center [318, 316] width 182 height 21
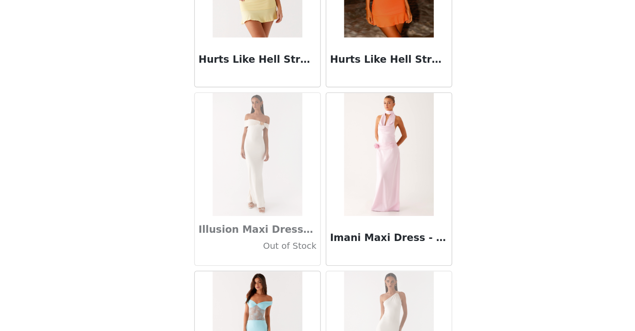
scroll to position [23552, 0]
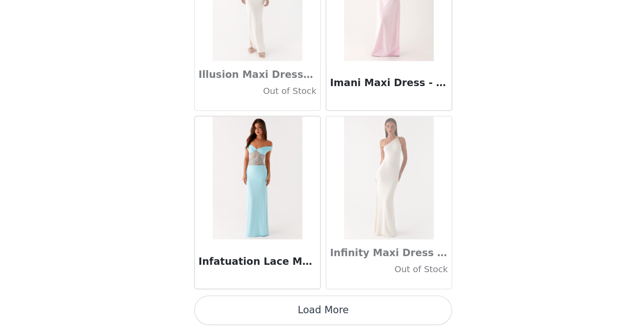
click at [323, 321] on button "Load More" at bounding box center [318, 316] width 182 height 21
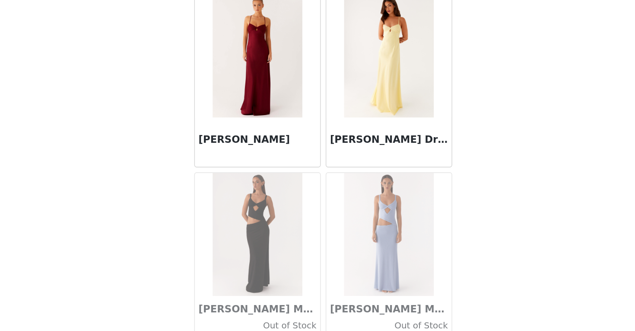
scroll to position [24805, 0]
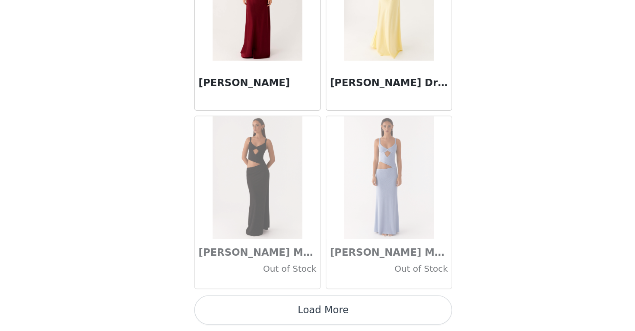
click at [321, 317] on button "Load More" at bounding box center [318, 316] width 182 height 21
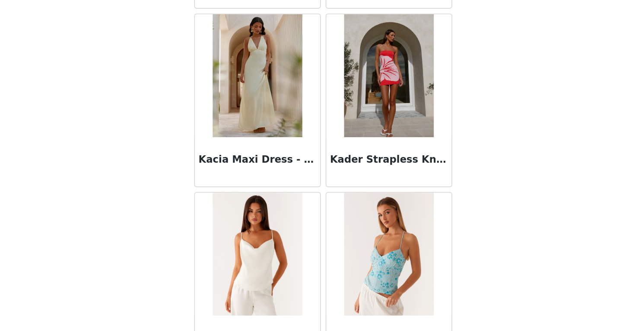
scroll to position [26059, 0]
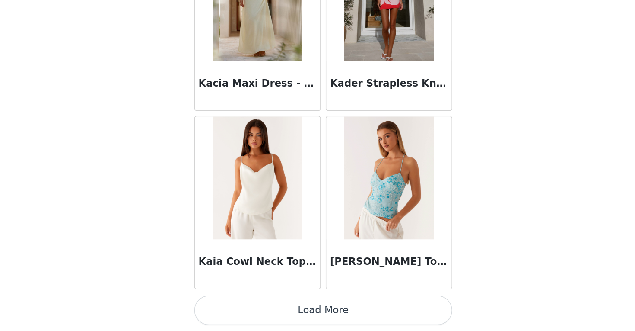
click at [318, 309] on button "Load More" at bounding box center [318, 316] width 182 height 21
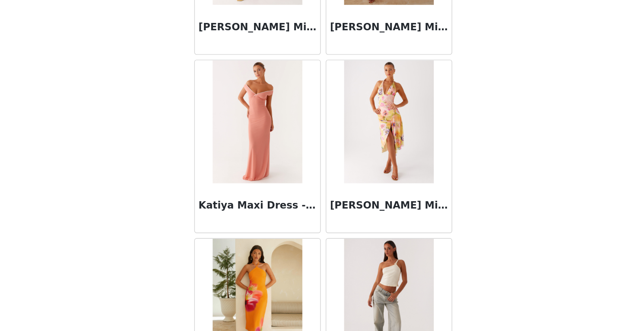
scroll to position [27312, 0]
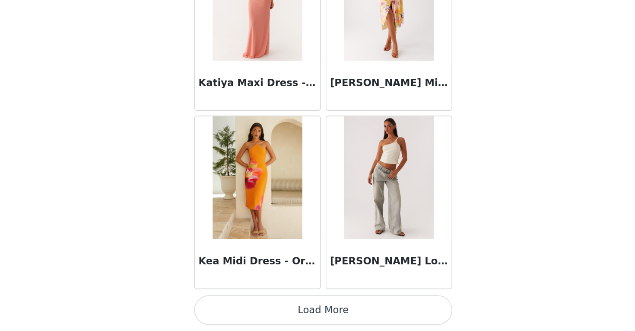
click at [320, 319] on button "Load More" at bounding box center [318, 316] width 182 height 21
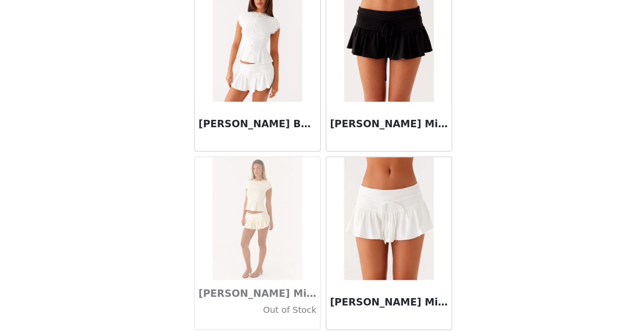
scroll to position [28565, 0]
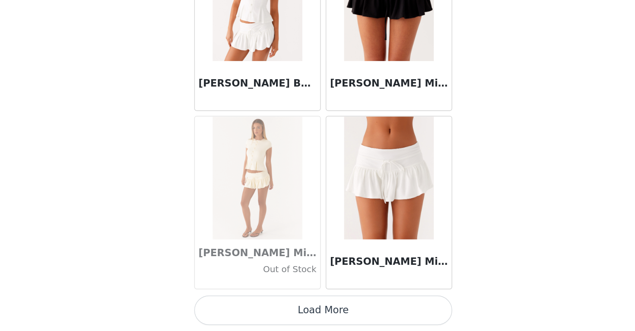
click at [324, 314] on button "Load More" at bounding box center [318, 316] width 182 height 21
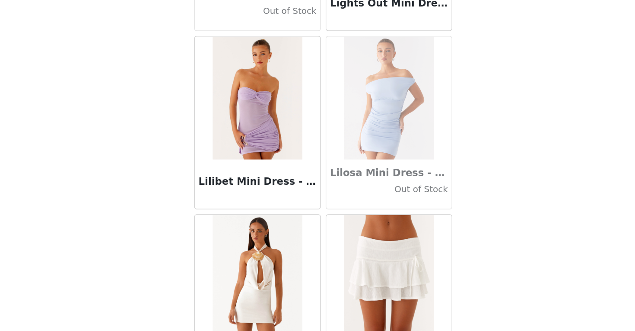
scroll to position [29819, 0]
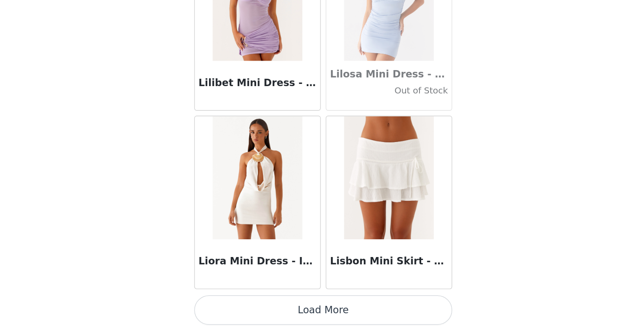
click at [317, 321] on button "Load More" at bounding box center [318, 316] width 182 height 21
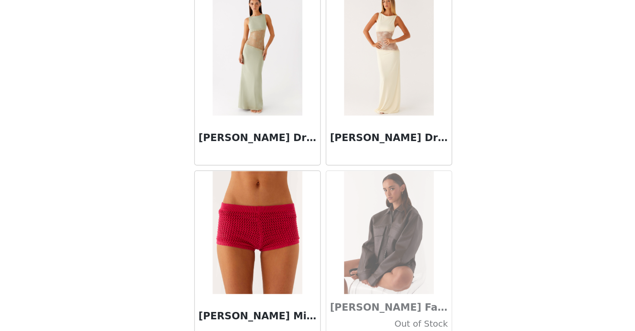
scroll to position [31072, 0]
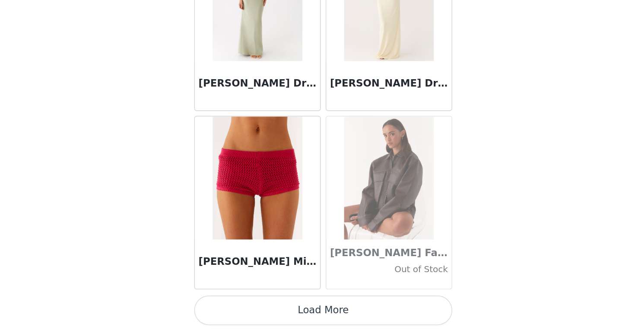
click at [328, 320] on button "Load More" at bounding box center [318, 316] width 182 height 21
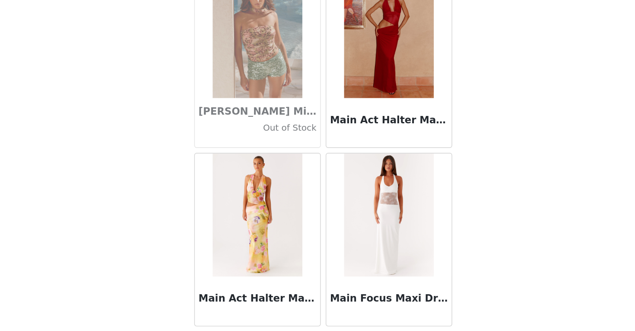
scroll to position [32325, 0]
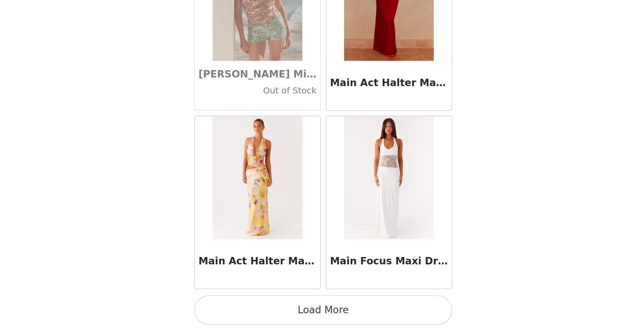
click at [317, 312] on button "Load More" at bounding box center [318, 316] width 182 height 21
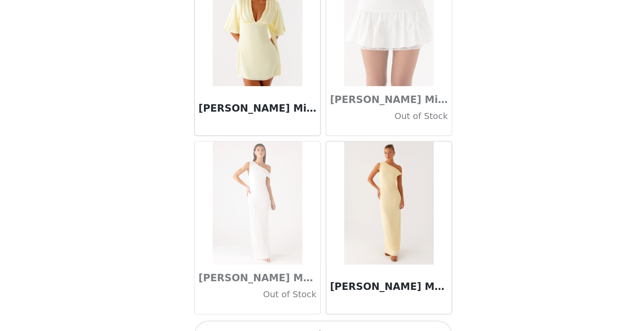
scroll to position [33579, 0]
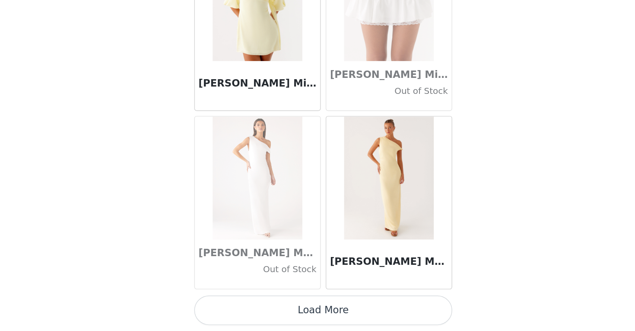
click at [322, 319] on button "Load More" at bounding box center [318, 316] width 182 height 21
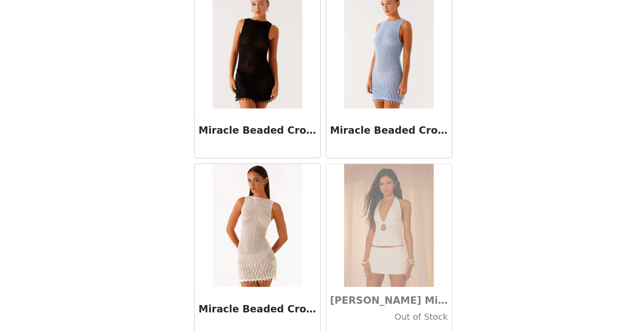
scroll to position [34832, 0]
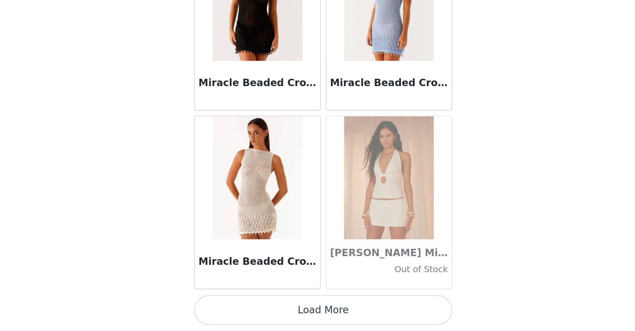
click at [319, 315] on button "Load More" at bounding box center [318, 316] width 182 height 21
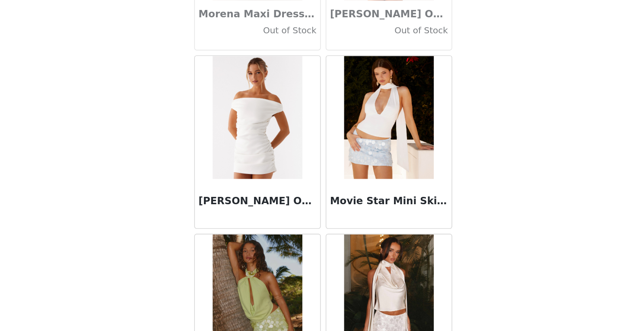
scroll to position [35750, 0]
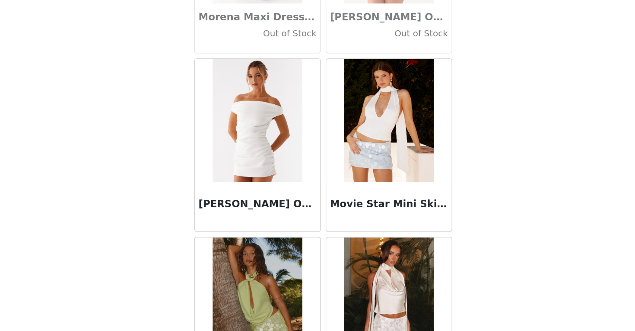
click at [287, 194] on img at bounding box center [271, 183] width 63 height 86
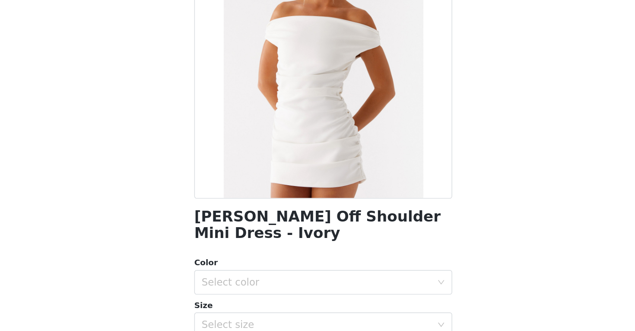
scroll to position [46, 0]
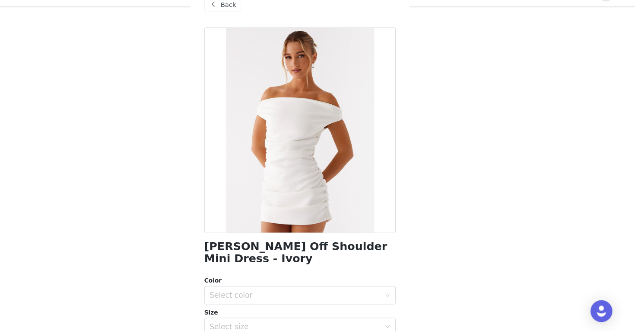
click at [250, 22] on span "Back" at bounding box center [249, 21] width 15 height 9
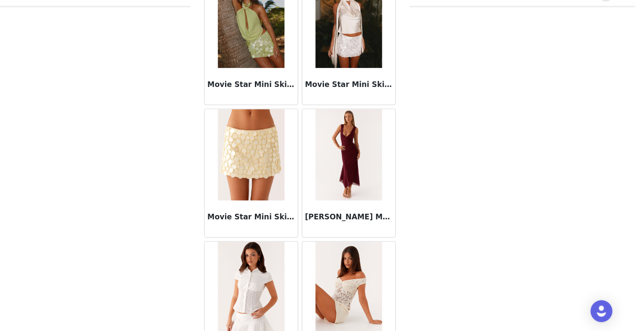
scroll to position [36085, 0]
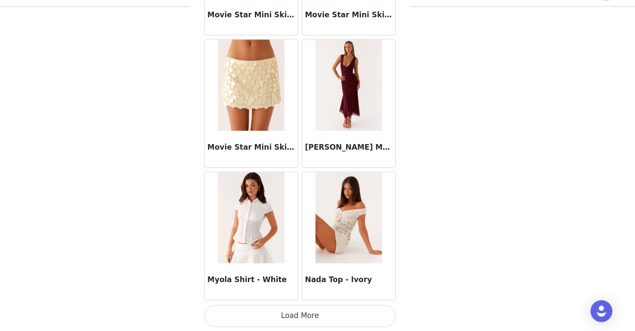
click at [324, 317] on button "Load More" at bounding box center [318, 316] width 182 height 21
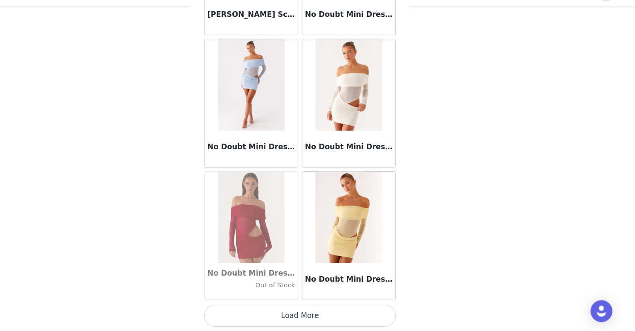
scroll to position [46, 0]
click at [318, 319] on button "Load More" at bounding box center [318, 316] width 182 height 21
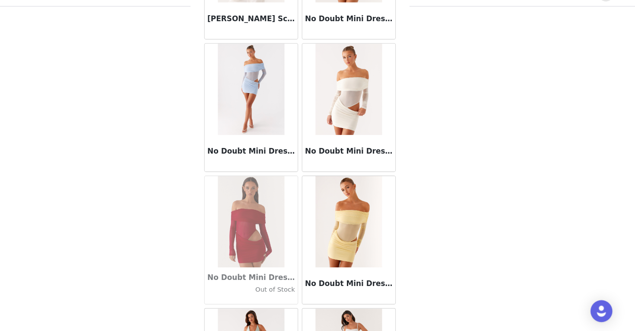
scroll to position [37339, 0]
